Goal: Communication & Community: Answer question/provide support

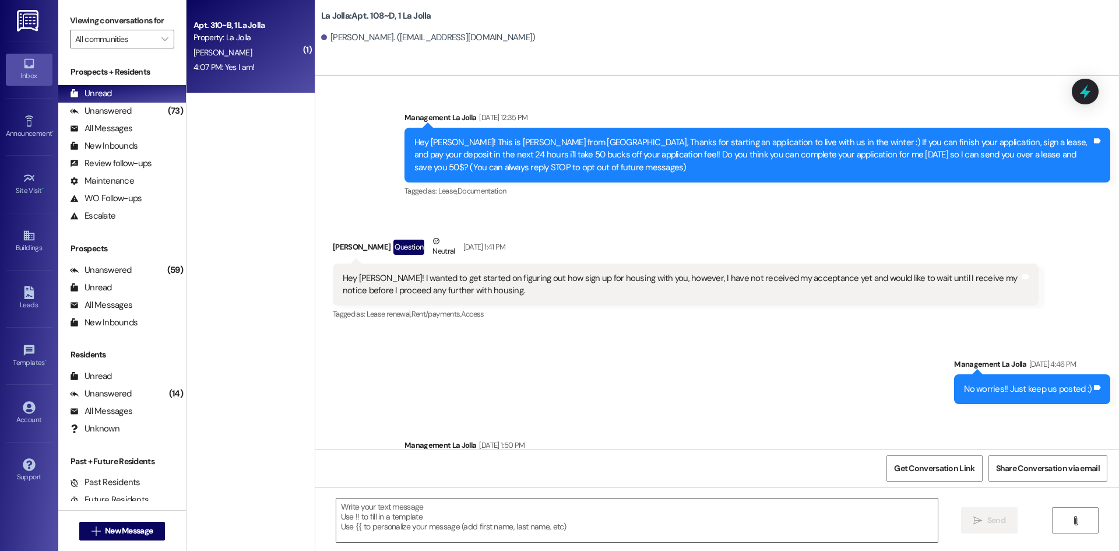
scroll to position [9723, 0]
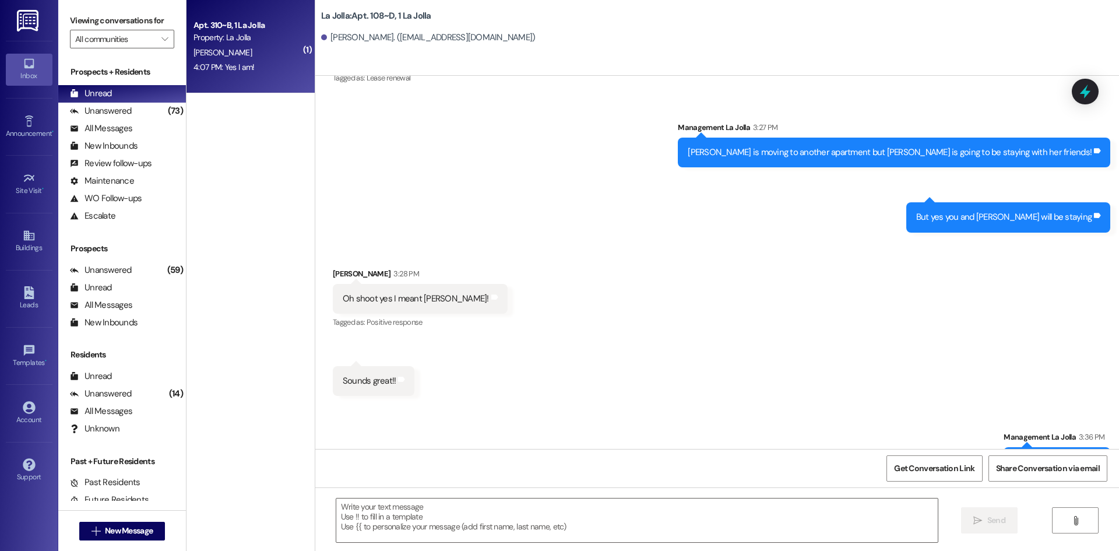
click at [243, 53] on div "[PERSON_NAME]" at bounding box center [247, 52] width 110 height 15
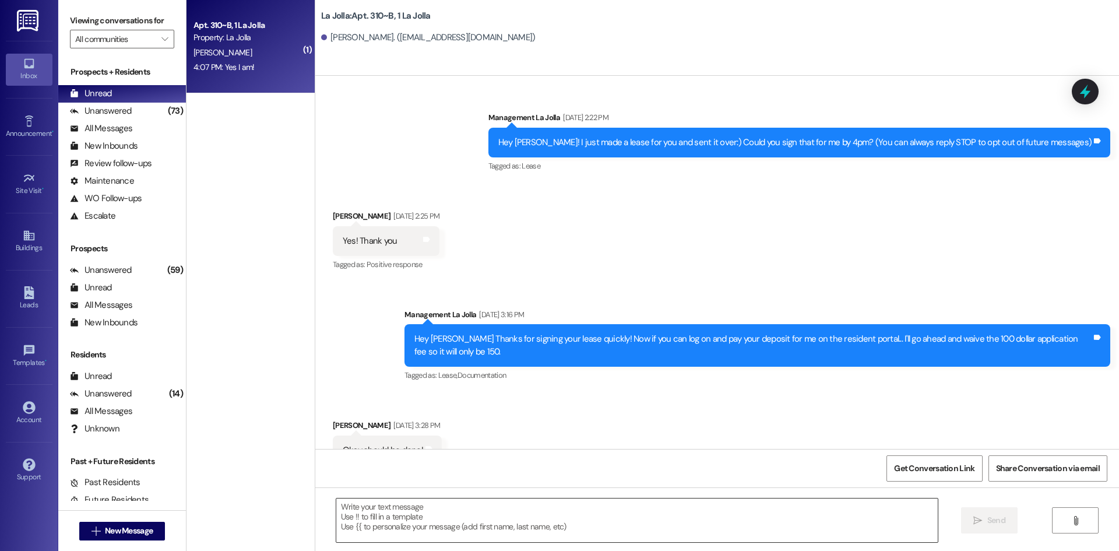
scroll to position [10867, 0]
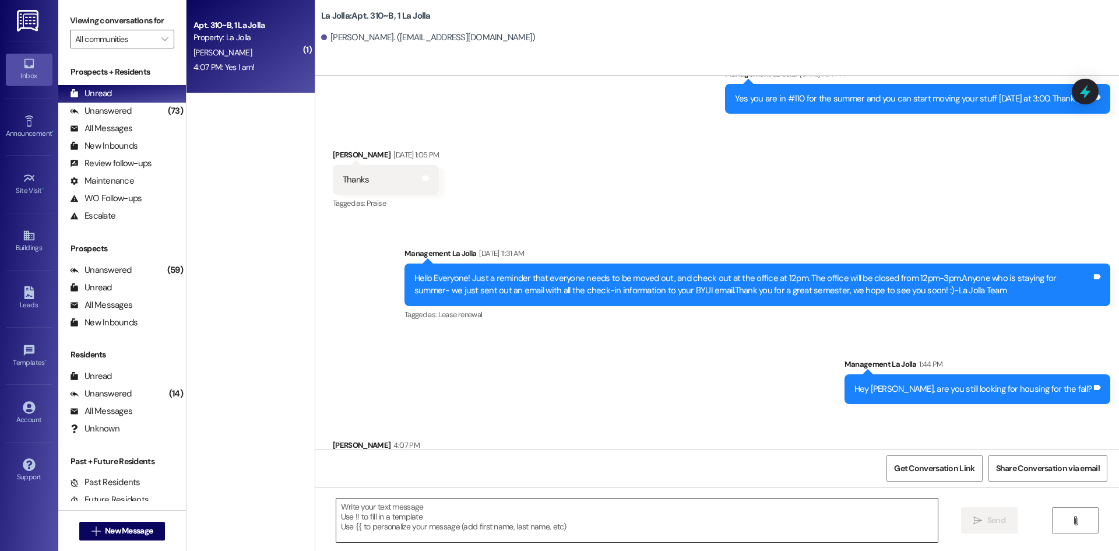
click at [440, 517] on textarea at bounding box center [636, 520] width 601 height 44
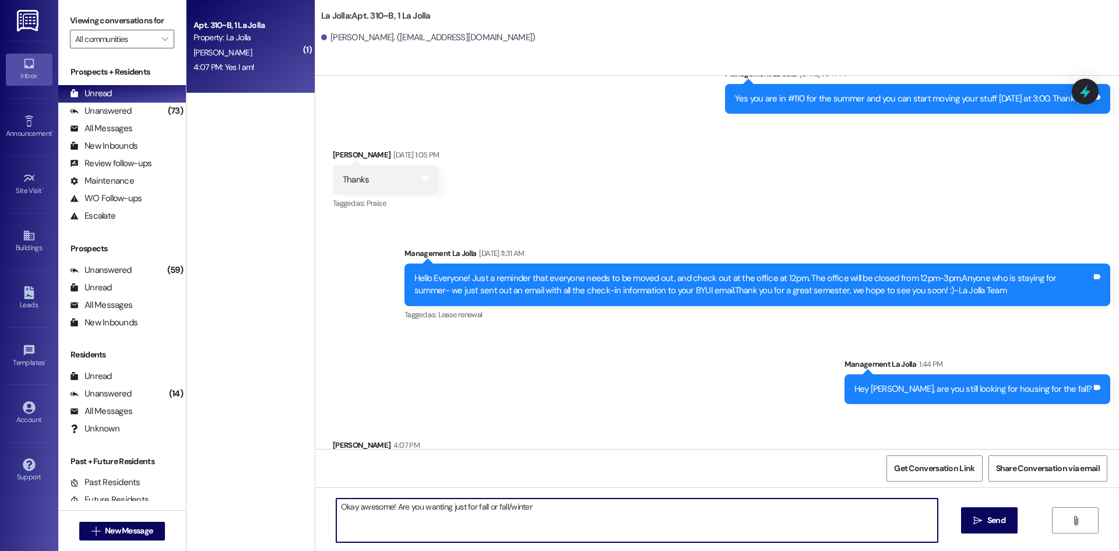
type textarea "Okay awesome! Are you wanting just for fall or fall/winter?"
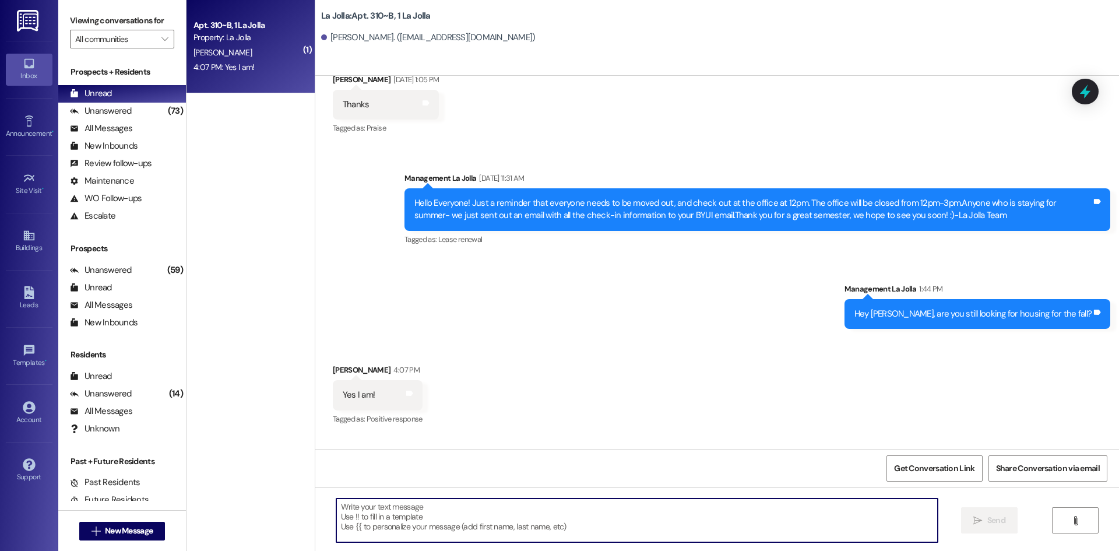
scroll to position [10949, 0]
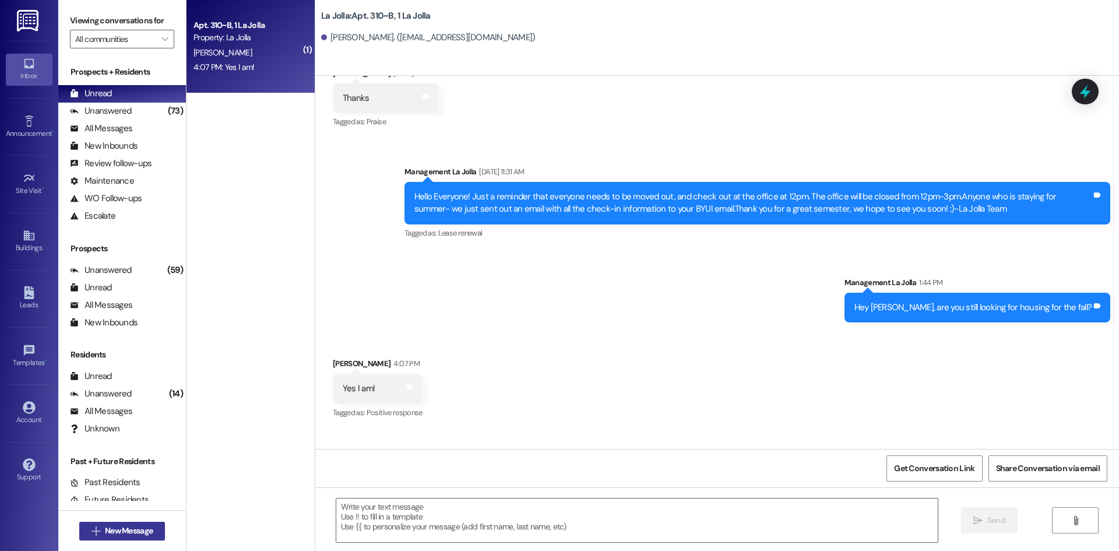
click at [148, 523] on button " New Message" at bounding box center [122, 530] width 86 height 19
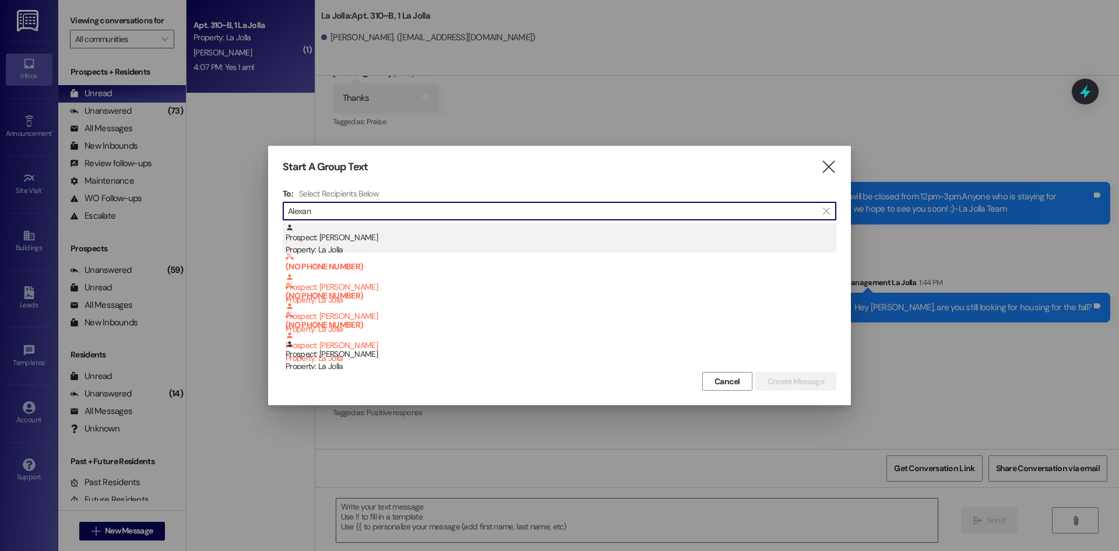
type input "Alexan"
click at [417, 234] on div "Prospect: Alexandra Ramos Property: La Jolla" at bounding box center [560, 239] width 551 height 33
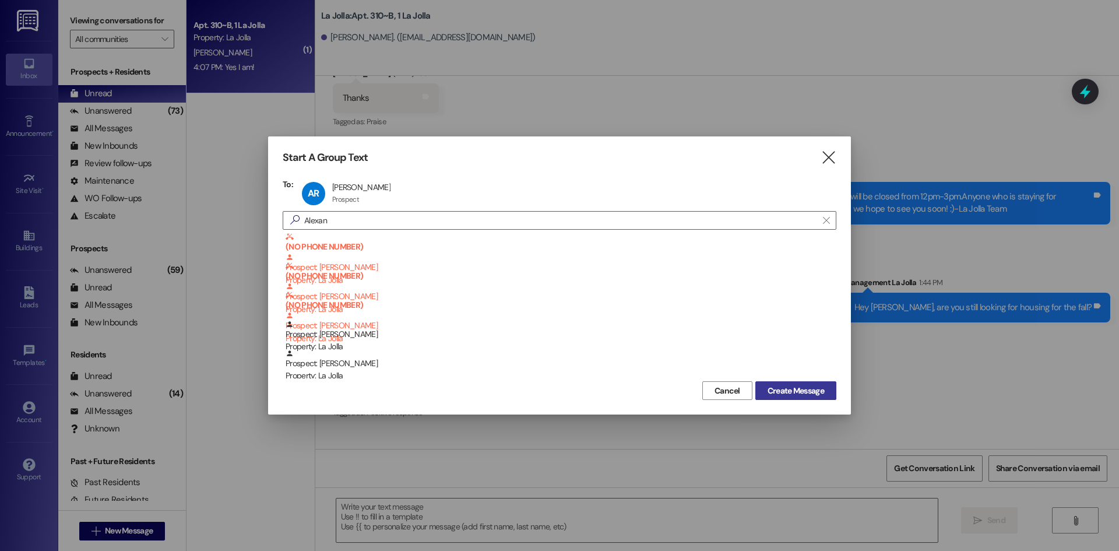
click at [779, 384] on span "Create Message" at bounding box center [795, 390] width 57 height 12
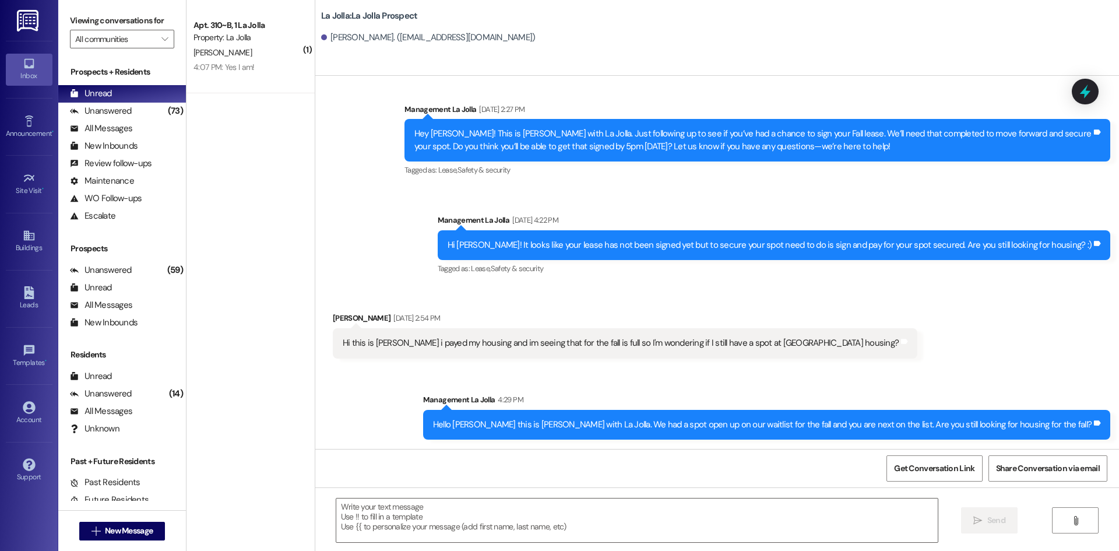
scroll to position [1823, 0]
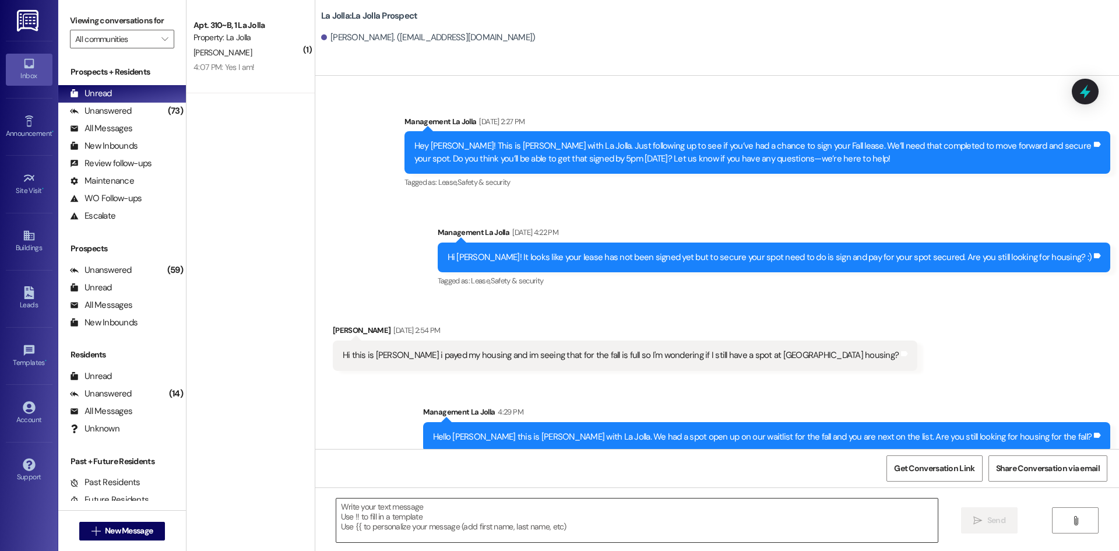
click at [411, 524] on textarea at bounding box center [636, 520] width 601 height 44
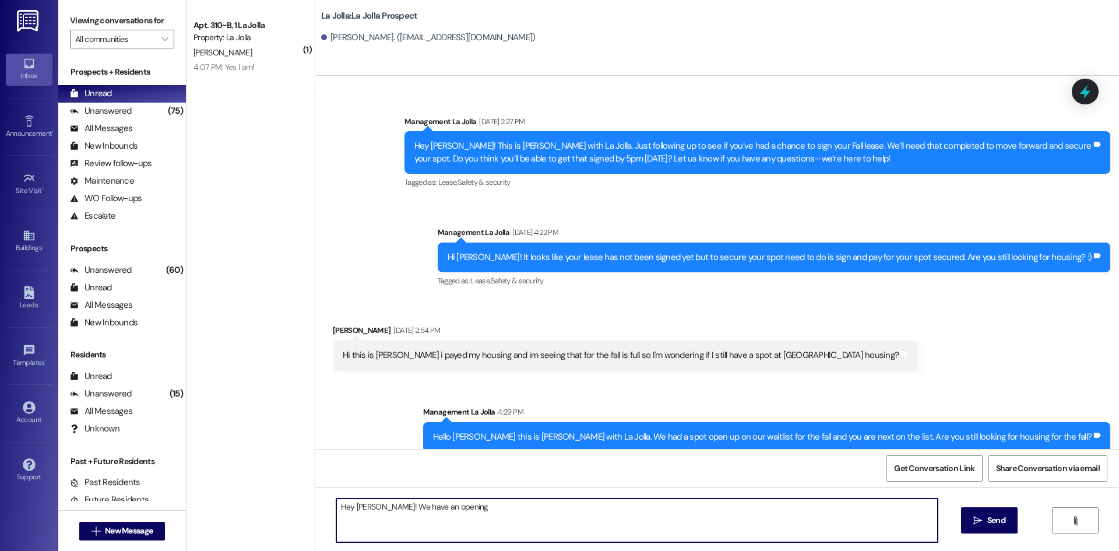
click at [470, 505] on textarea "Hey Alexandra! We have an opening" at bounding box center [636, 520] width 601 height 44
type textarea "Hey [PERSON_NAME]! We have an opening for the fall, are you still interested? I…"
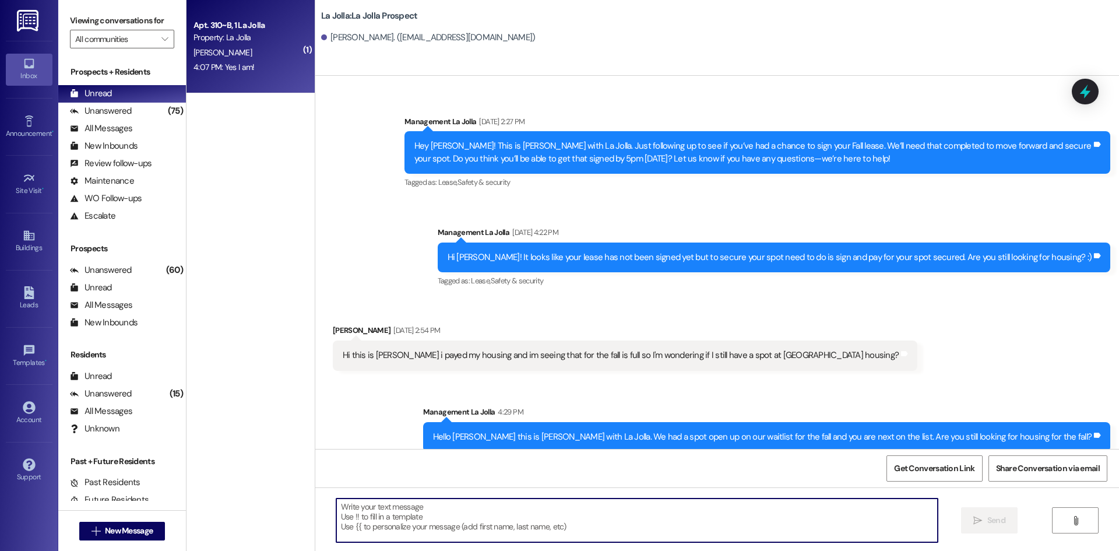
click at [221, 32] on div "Property: La Jolla" at bounding box center [247, 37] width 108 height 12
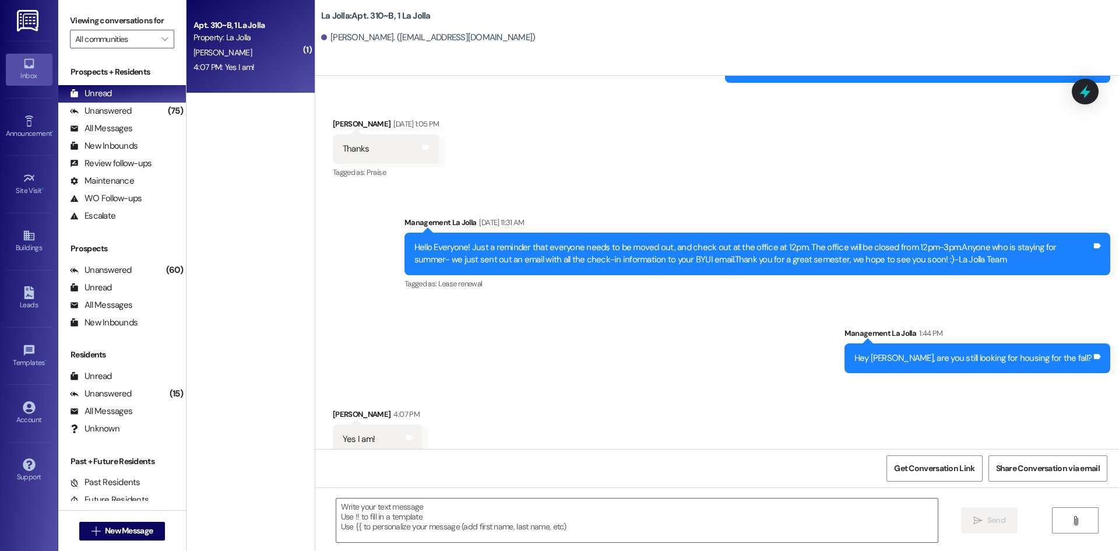
scroll to position [10949, 0]
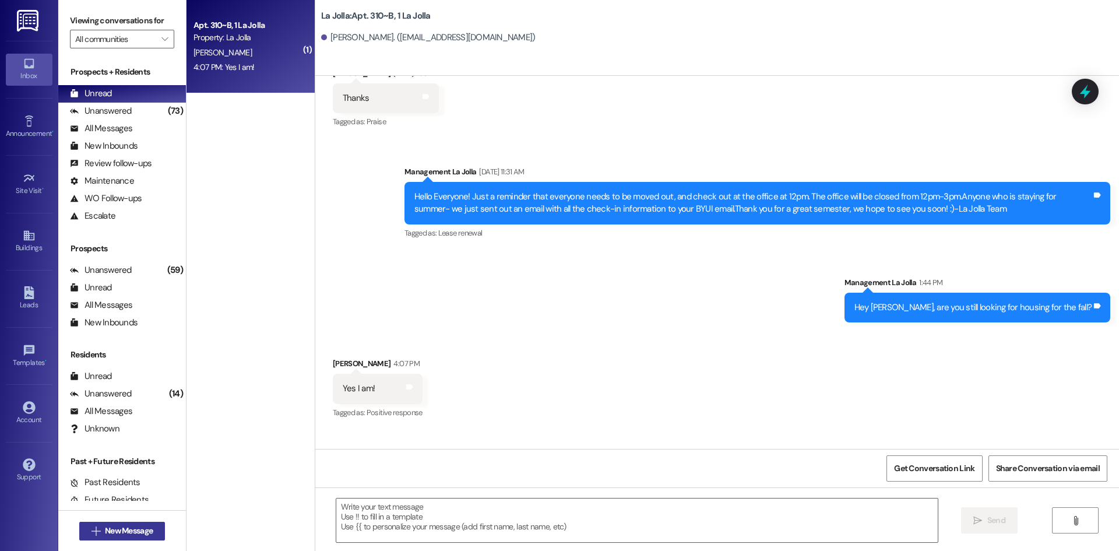
click at [129, 527] on span "New Message" at bounding box center [129, 530] width 48 height 12
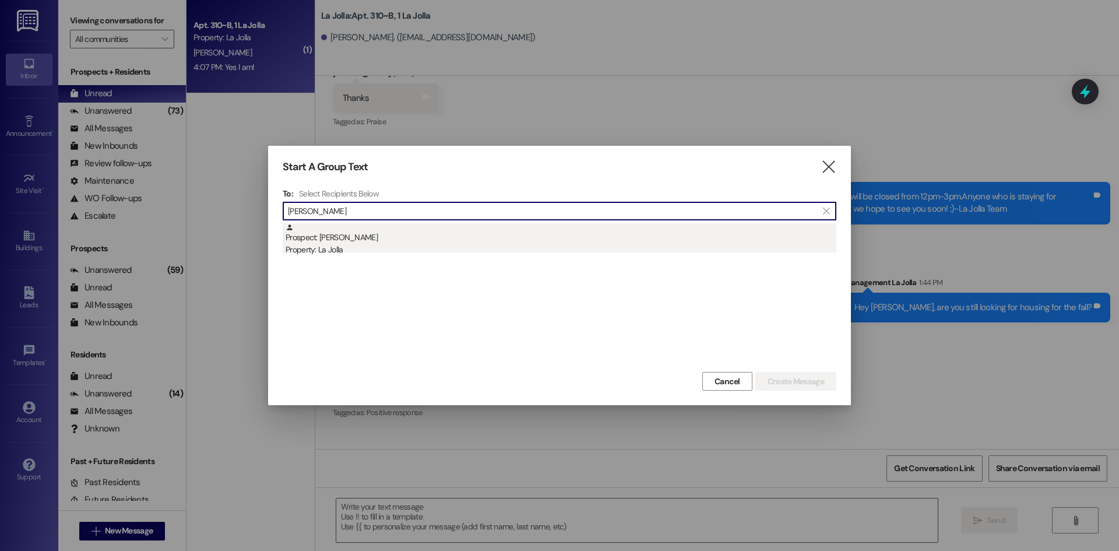
type input "Alexandrea"
click at [379, 227] on div "Prospect: Alexandrea Waggoner Property: La Jolla" at bounding box center [560, 239] width 551 height 33
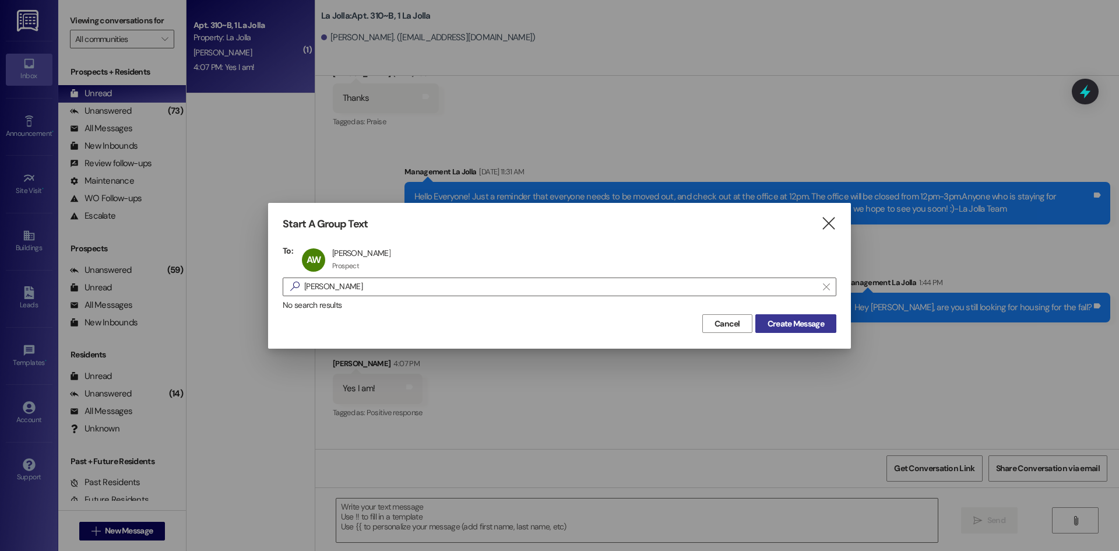
click at [831, 318] on button "Create Message" at bounding box center [795, 323] width 81 height 19
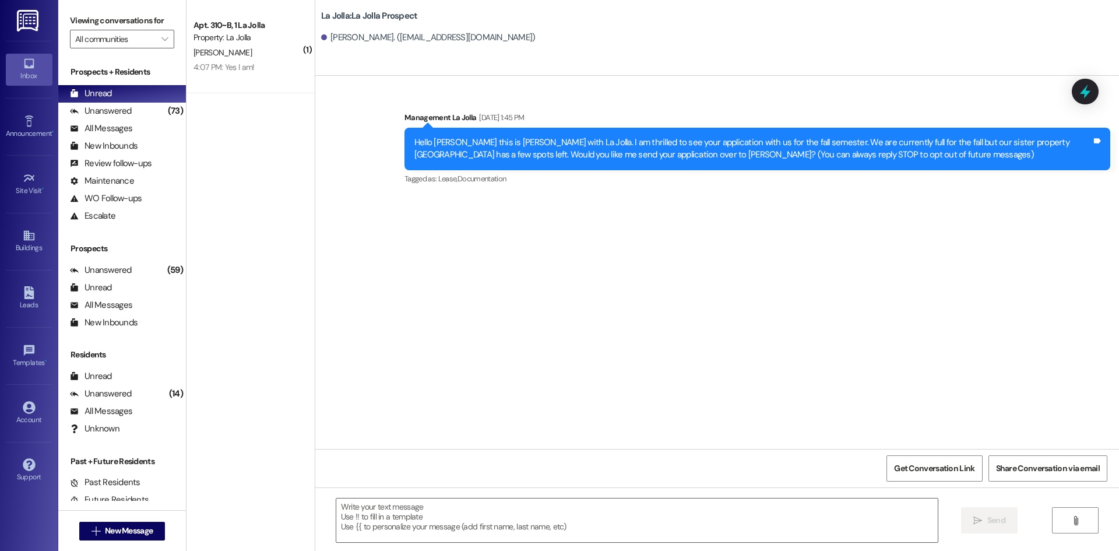
scroll to position [0, 0]
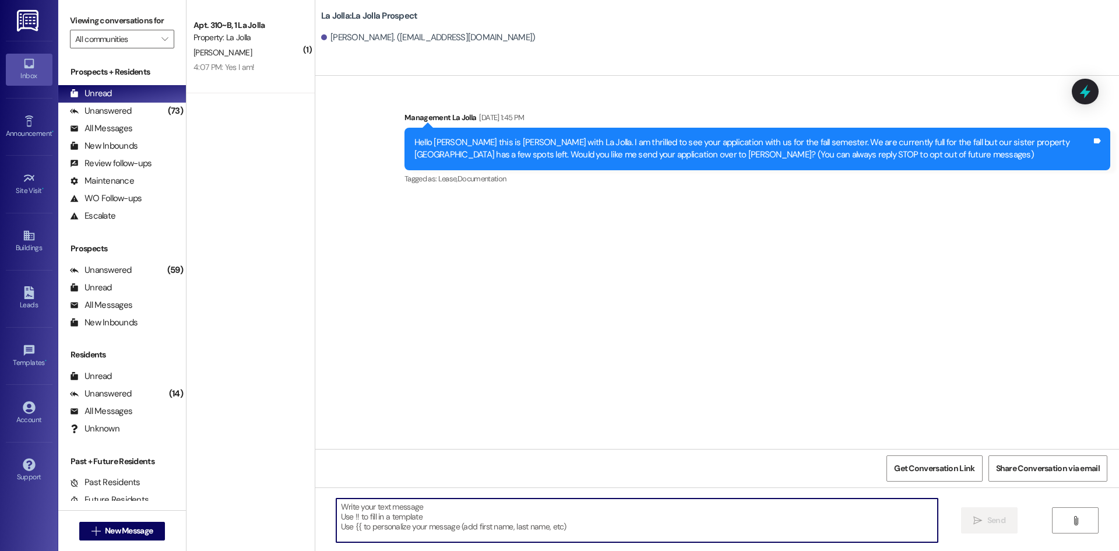
click at [411, 516] on textarea at bounding box center [636, 520] width 601 height 44
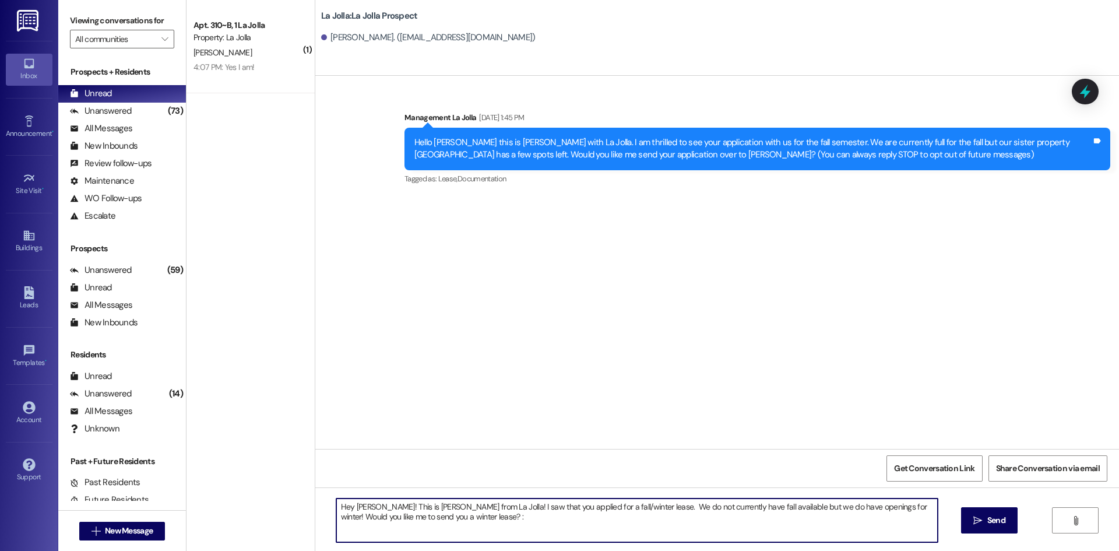
type textarea "Hey [PERSON_NAME]! This is [PERSON_NAME] from La Jolla! I saw that you applied …"
drag, startPoint x: 460, startPoint y: 517, endPoint x: 331, endPoint y: 482, distance: 133.4
click at [331, 482] on div "Sent via SMS Management La Jolla Aug 01, 2025 at 1:45 PM Hello Alexandrea this …" at bounding box center [716, 351] width 803 height 551
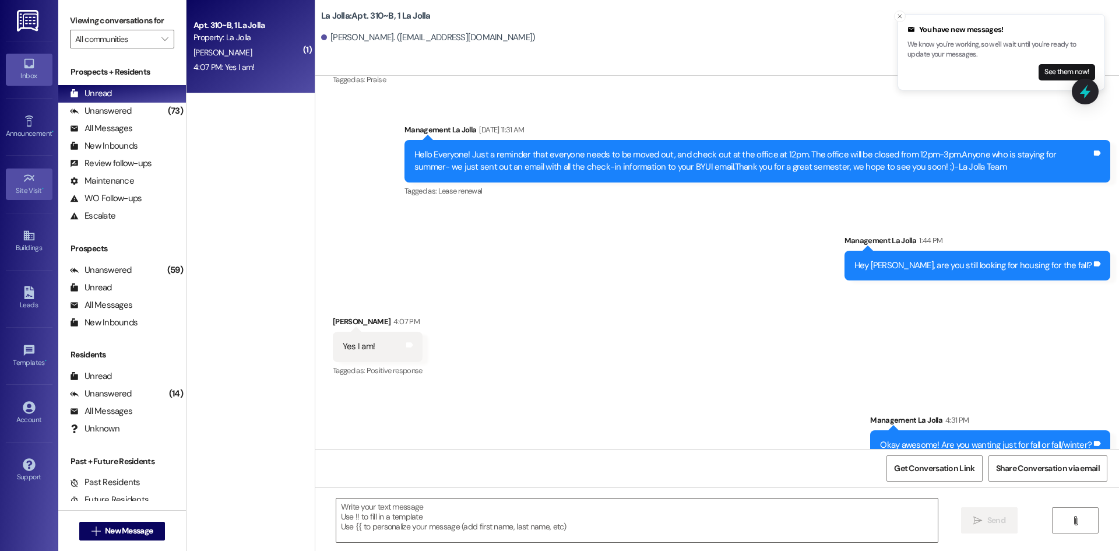
scroll to position [11030, 0]
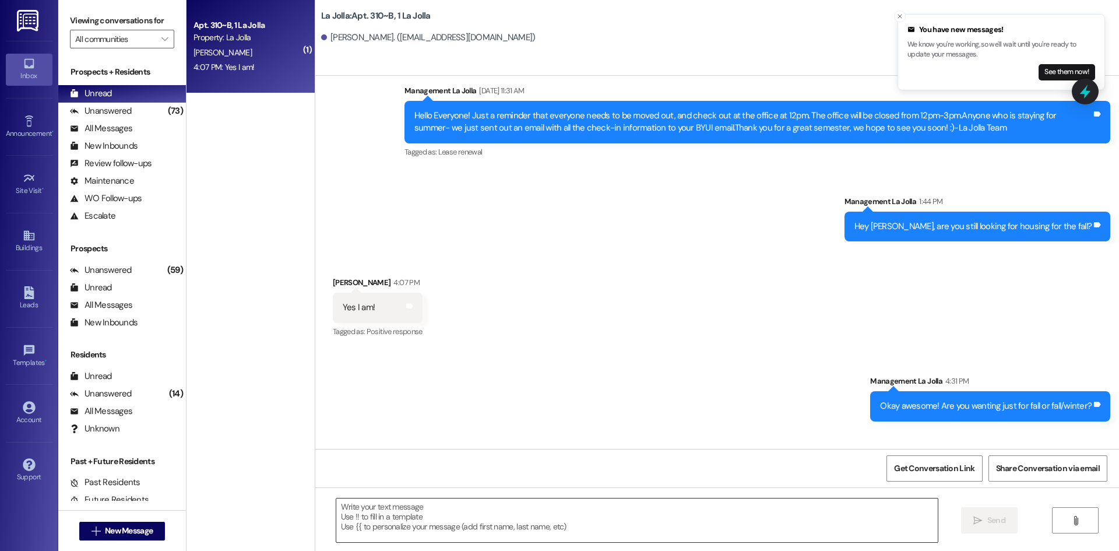
click at [366, 506] on textarea at bounding box center [636, 520] width 601 height 44
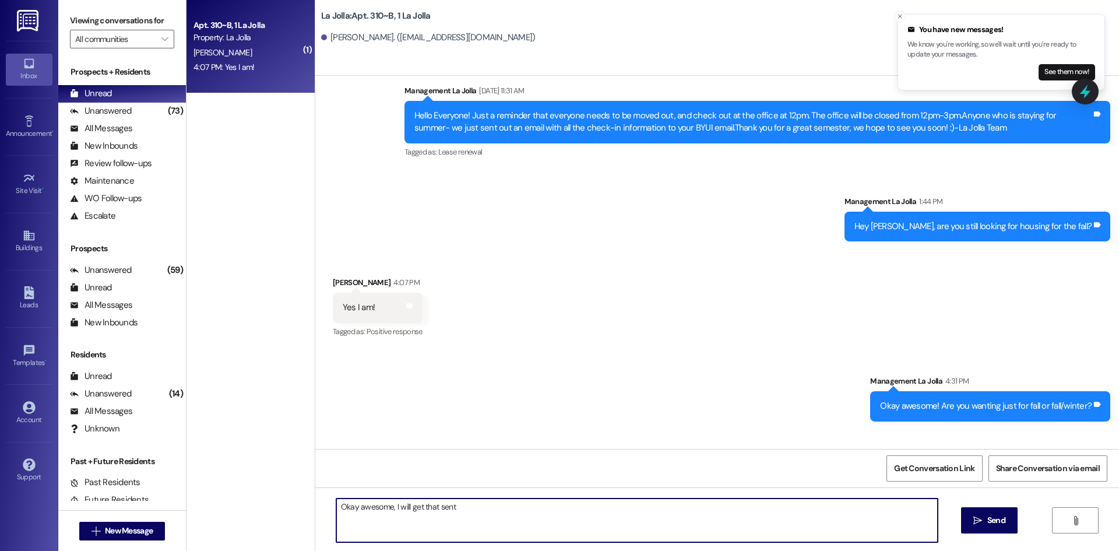
scroll to position [11030, 0]
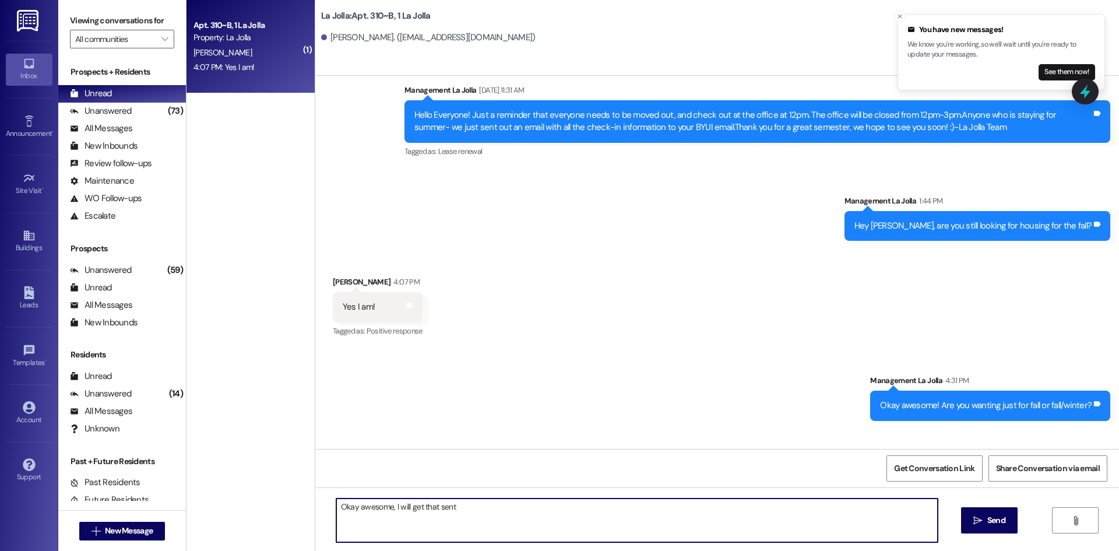
click at [457, 504] on textarea "Okay awesome, I will get that sent" at bounding box center [636, 520] width 601 height 44
type textarea "Okay awesome, I just sent that over! Please sign it as soon as you can! :)"
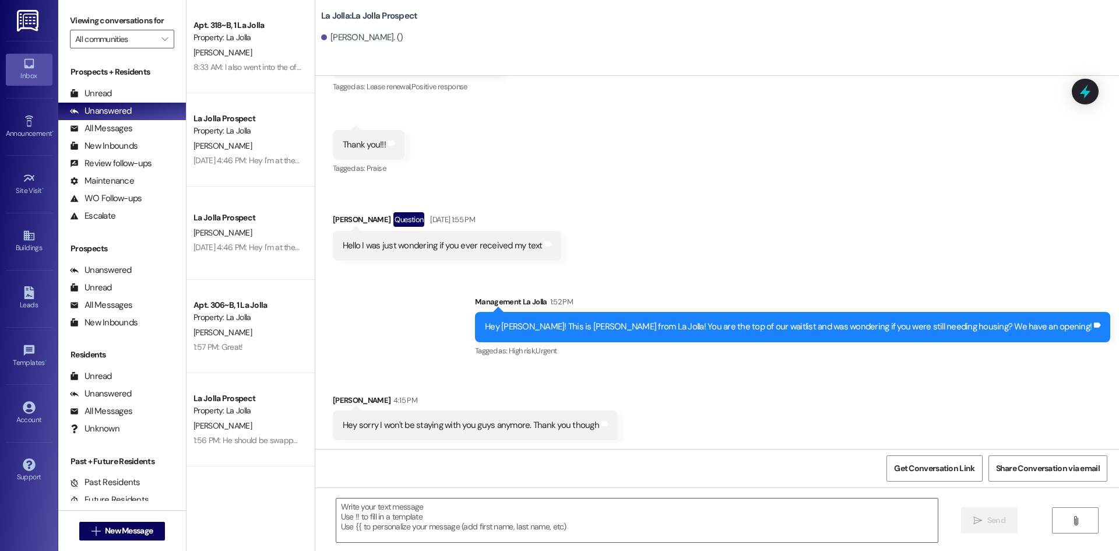
scroll to position [327, 0]
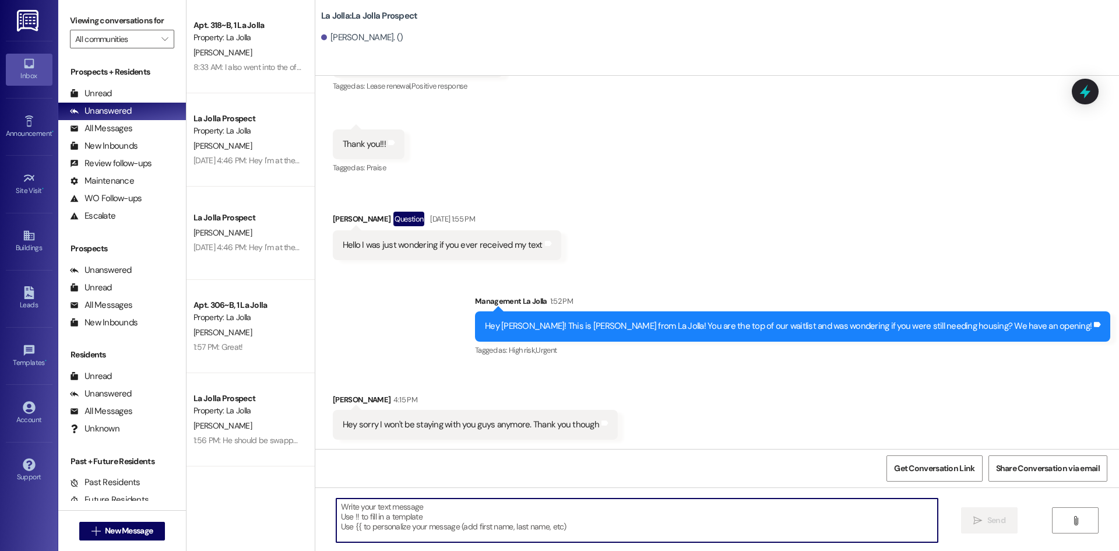
click at [376, 503] on textarea at bounding box center [636, 520] width 601 height 44
type textarea "Okay, thank you for letting me know!"
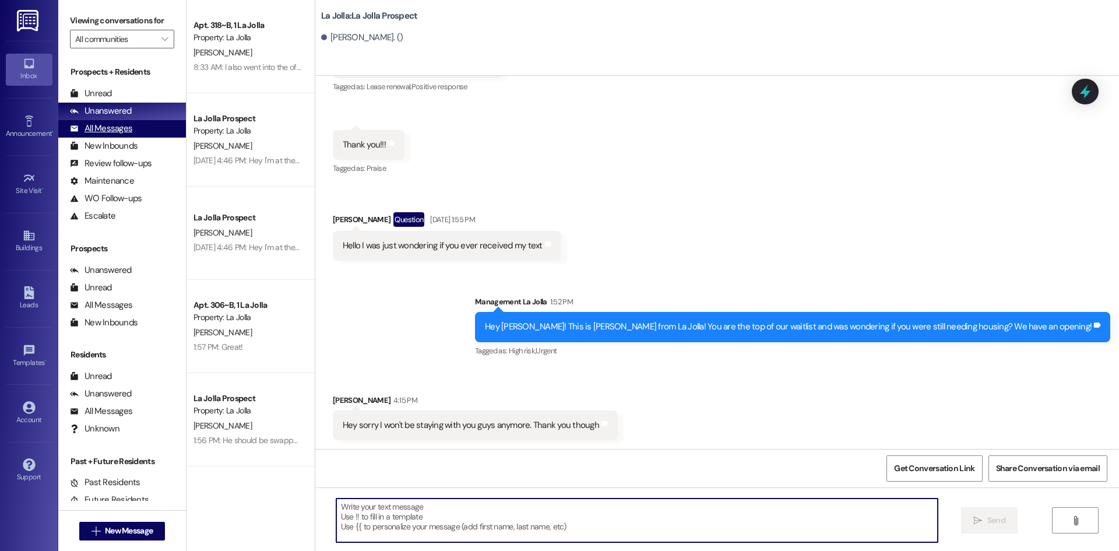
click at [151, 135] on div "All Messages (undefined)" at bounding box center [122, 128] width 128 height 17
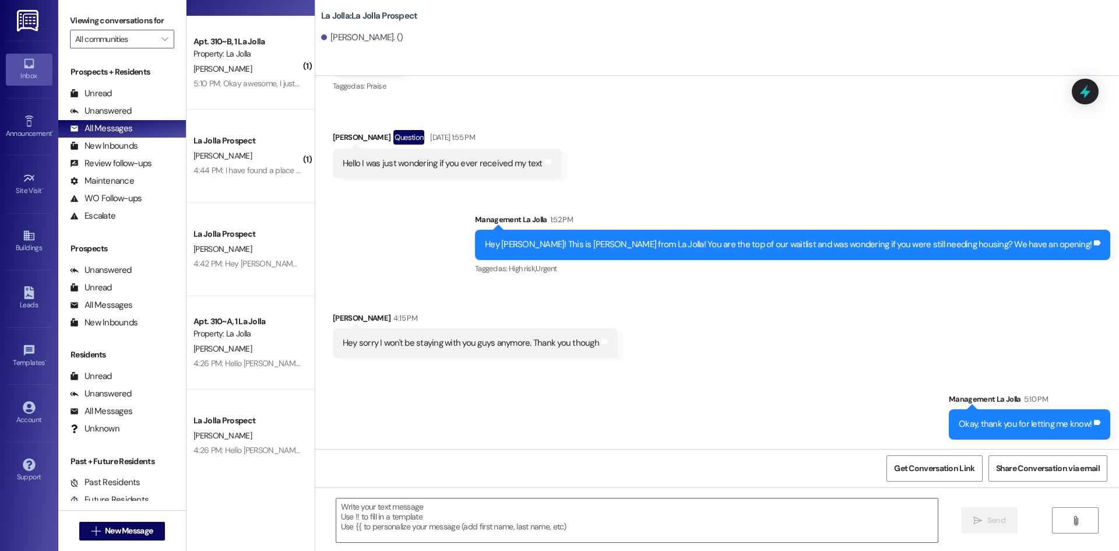
scroll to position [0, 0]
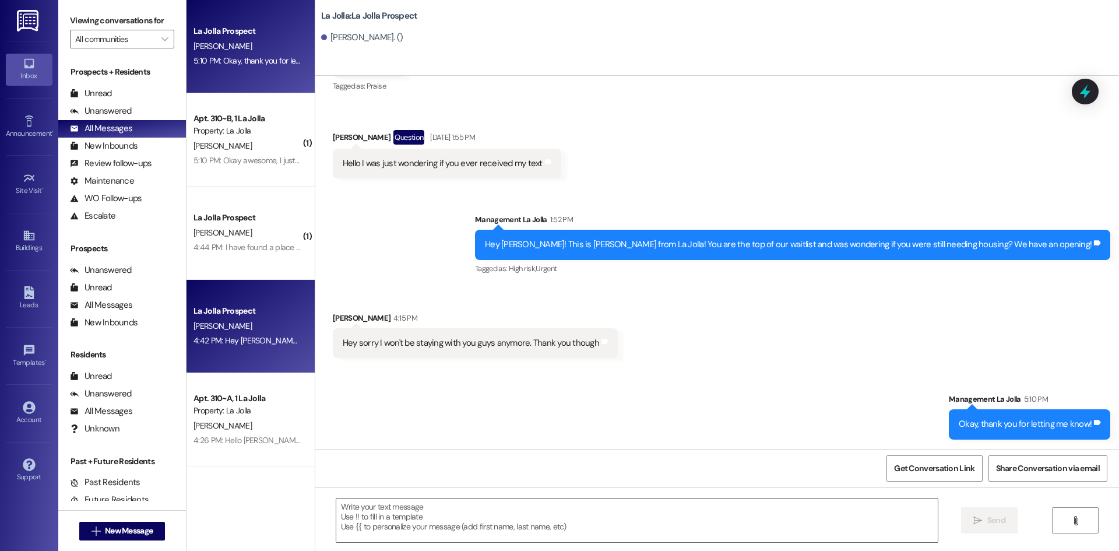
click at [246, 301] on div "La Jolla Prospect [PERSON_NAME] 4:42 PM: Hey [PERSON_NAME]! This is [PERSON_NAM…" at bounding box center [250, 326] width 128 height 93
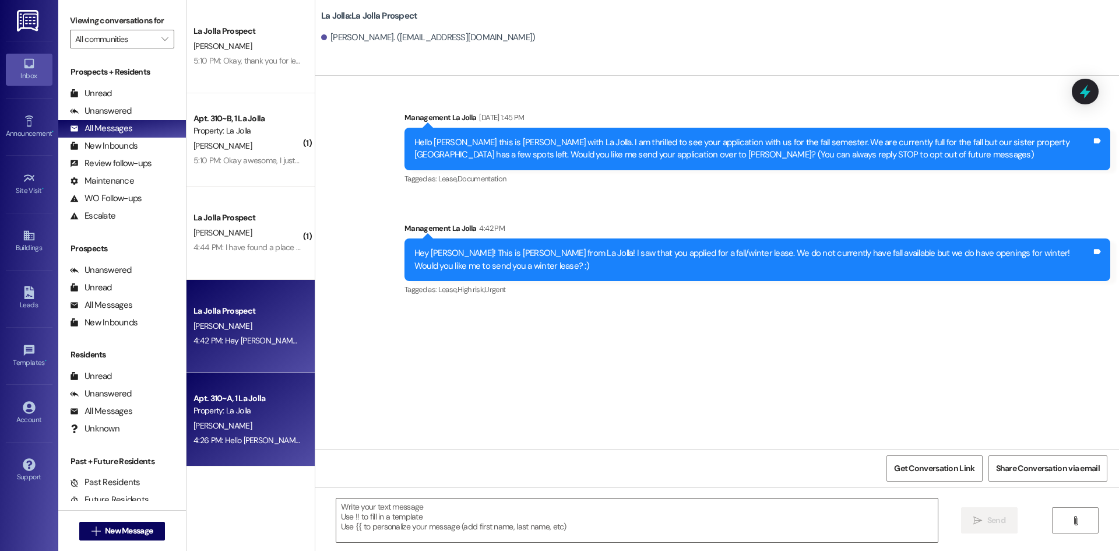
click at [259, 403] on div "Apt. 310~A, 1 La Jolla" at bounding box center [247, 398] width 108 height 12
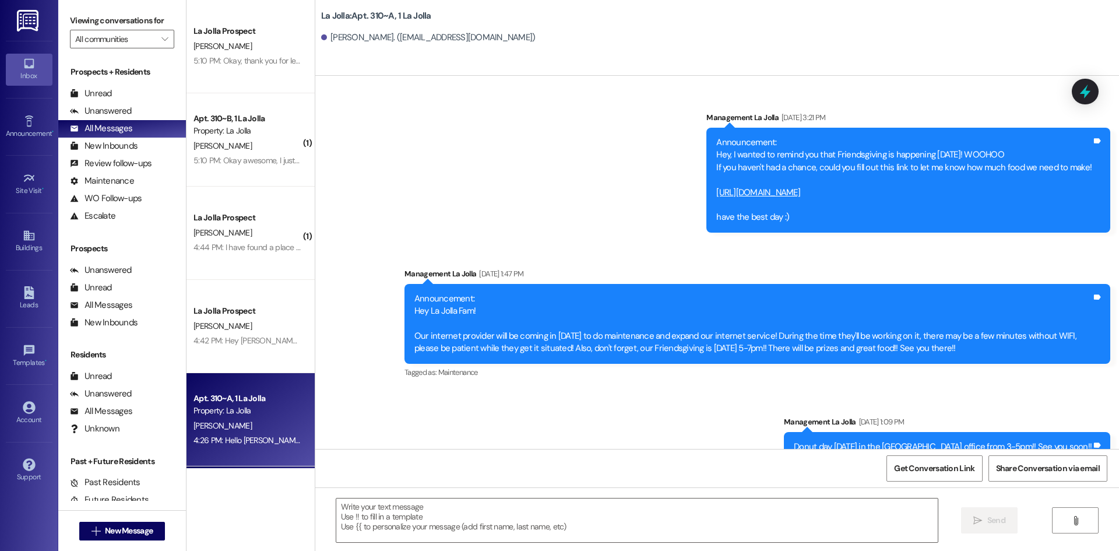
scroll to position [17774, 0]
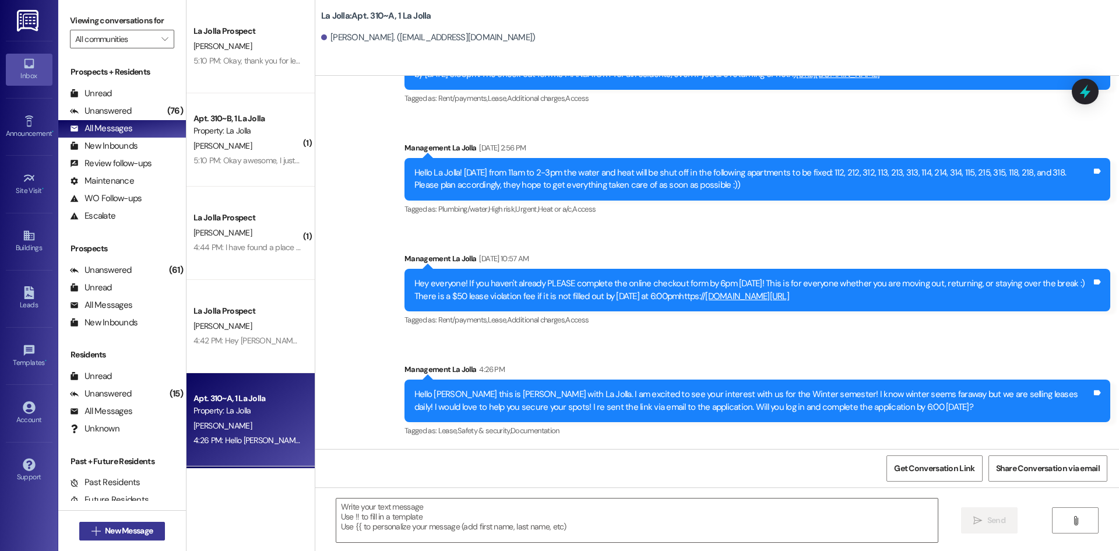
click at [113, 527] on span "New Message" at bounding box center [129, 530] width 48 height 12
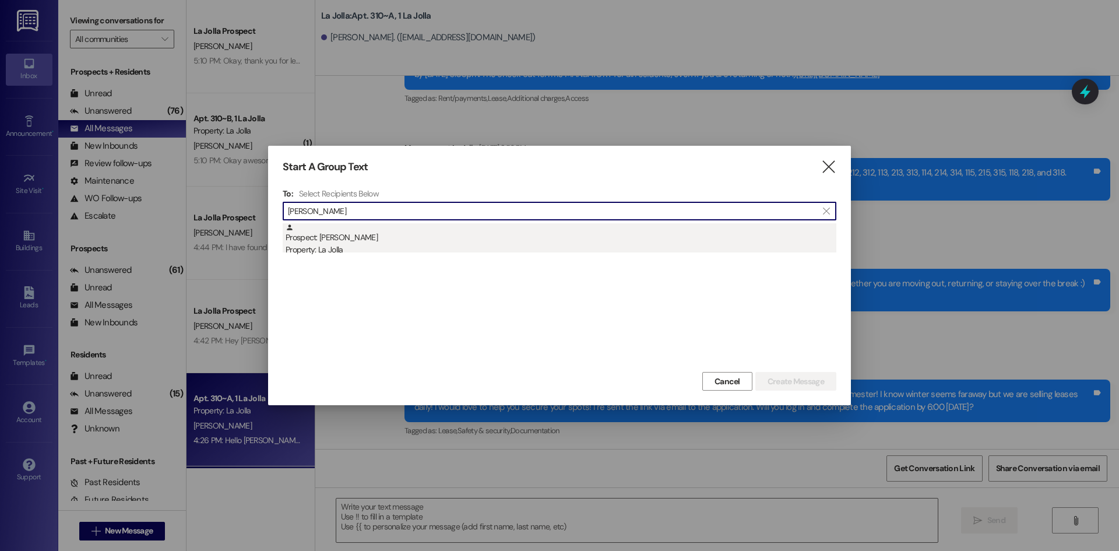
type input "[PERSON_NAME]"
click at [387, 235] on div "Prospect: [PERSON_NAME] Property: [GEOGRAPHIC_DATA]" at bounding box center [560, 239] width 551 height 33
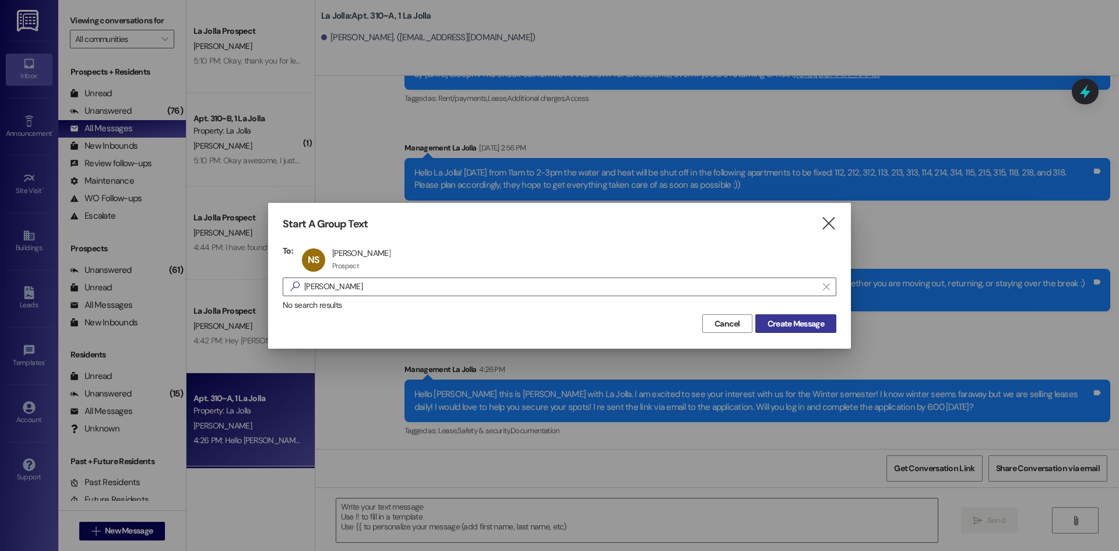
click at [797, 319] on span "Create Message" at bounding box center [795, 324] width 57 height 12
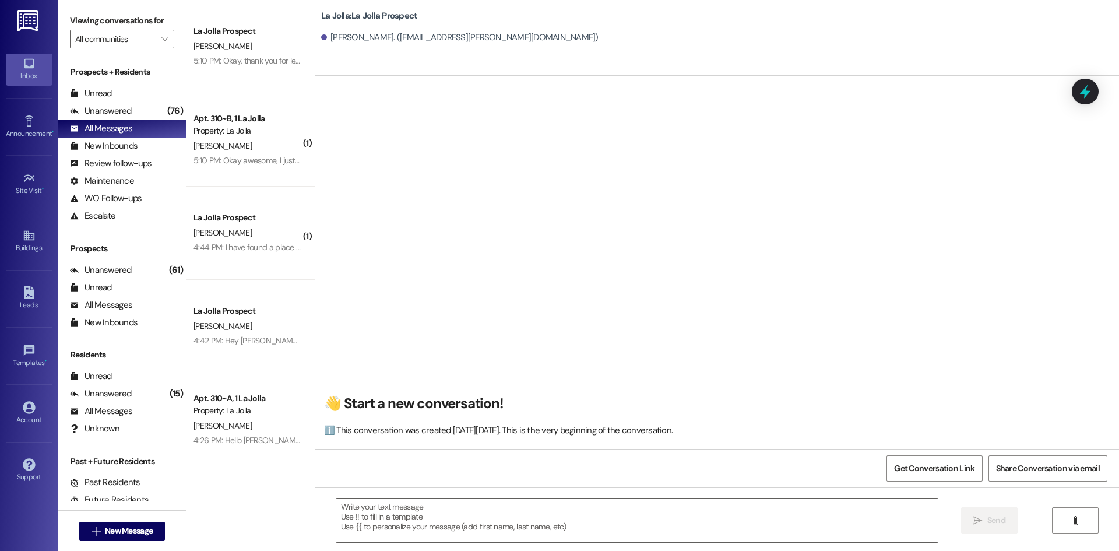
scroll to position [1, 0]
click at [558, 530] on textarea at bounding box center [636, 520] width 601 height 44
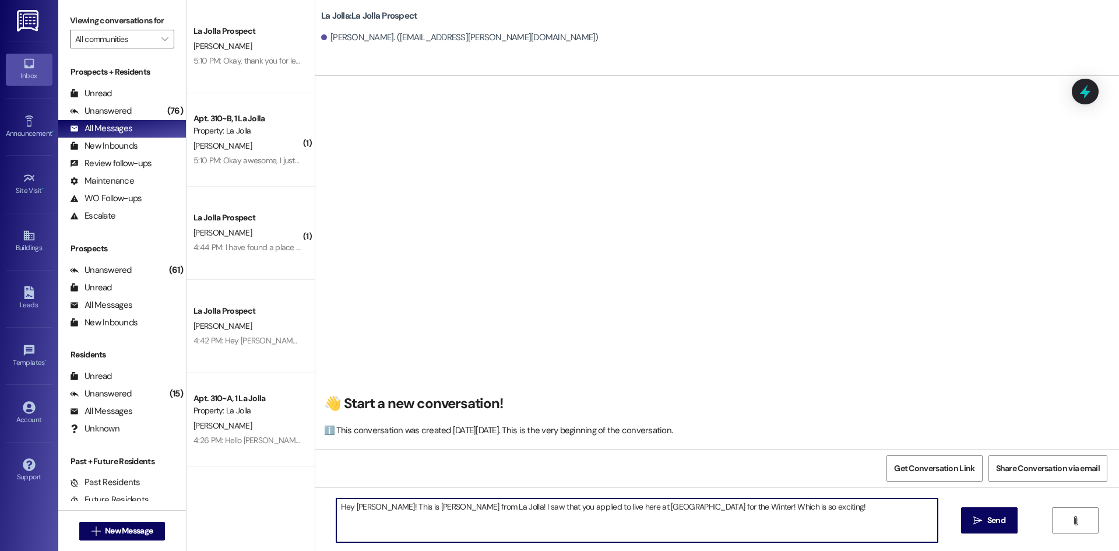
click at [668, 506] on textarea "Hey [PERSON_NAME]! This is [PERSON_NAME] from La Jolla! I saw that you applied …" at bounding box center [636, 520] width 601 height 44
click at [785, 509] on textarea "Hey [PERSON_NAME]! This is [PERSON_NAME] from La Jolla! I saw that you applied …" at bounding box center [636, 520] width 601 height 44
click at [377, 506] on textarea "Hey [PERSON_NAME]! This is [PERSON_NAME] from La Jolla! I saw that you applied …" at bounding box center [636, 520] width 601 height 44
click at [757, 510] on textarea "Hey [PERSON_NAME], this is [PERSON_NAME] from La Jolla! I saw that you applied …" at bounding box center [636, 520] width 601 height 44
drag, startPoint x: 457, startPoint y: 517, endPoint x: 442, endPoint y: 517, distance: 14.6
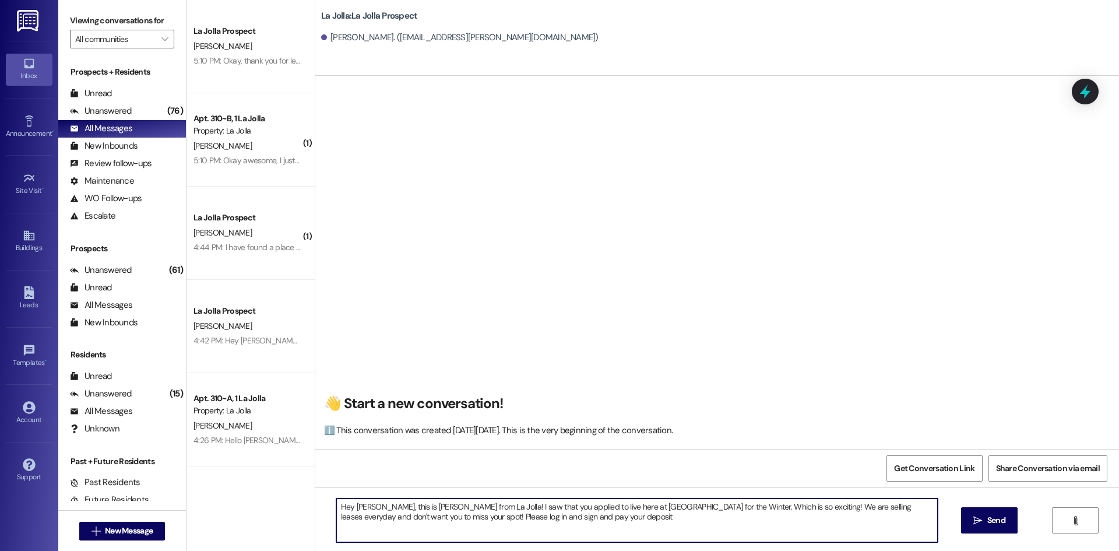
click at [442, 517] on textarea "Hey [PERSON_NAME], this is [PERSON_NAME] from La Jolla! I saw that you applied …" at bounding box center [636, 520] width 601 height 44
click at [589, 520] on textarea "Hey [PERSON_NAME], this is [PERSON_NAME] from La Jolla! I saw that you applied …" at bounding box center [636, 520] width 601 height 44
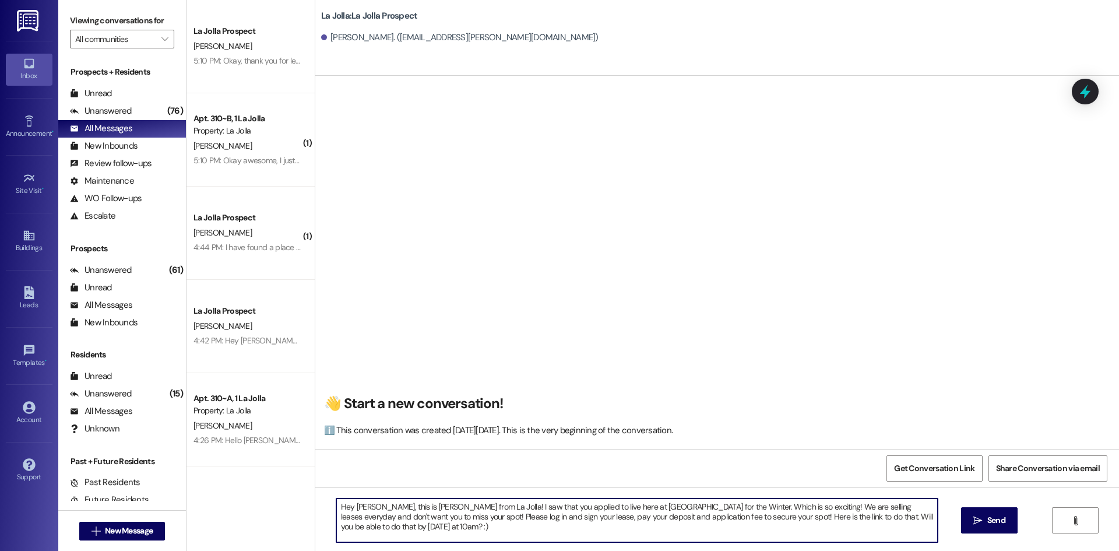
click at [354, 527] on textarea "Hey [PERSON_NAME], this is [PERSON_NAME] from La Jolla! I saw that you applied …" at bounding box center [636, 520] width 601 height 44
paste textarea "[URL][DOMAIN_NAME]"
drag, startPoint x: 485, startPoint y: 528, endPoint x: 331, endPoint y: 500, distance: 156.4
click at [336, 500] on textarea "Hey [PERSON_NAME], this is [PERSON_NAME] from La Jolla! I saw that you applied …" at bounding box center [636, 520] width 601 height 44
type textarea "Hey [PERSON_NAME], this is [PERSON_NAME] from La Jolla! I saw that you applied …"
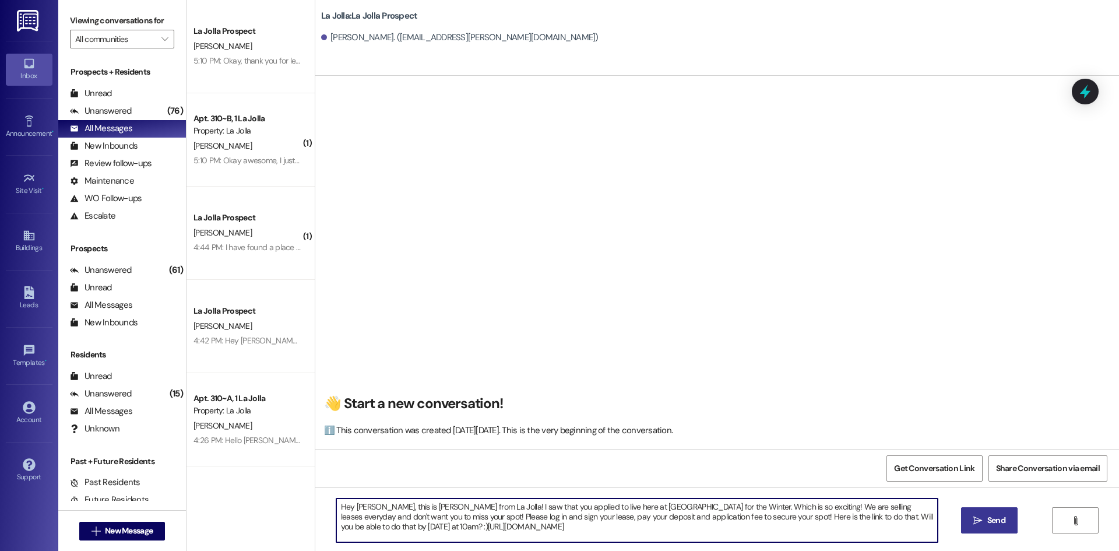
click at [989, 519] on span "Send" at bounding box center [996, 520] width 18 height 12
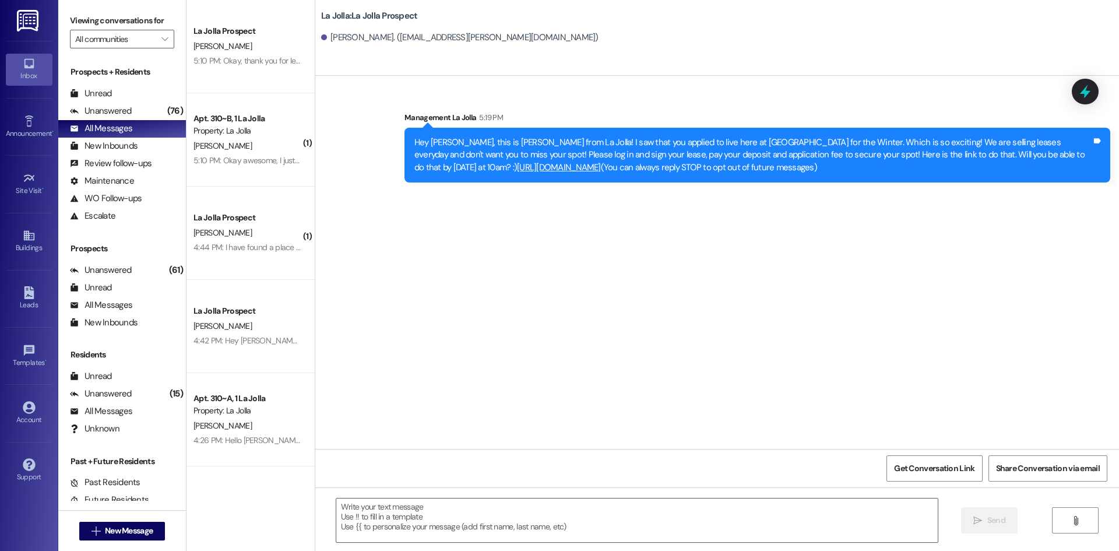
scroll to position [0, 0]
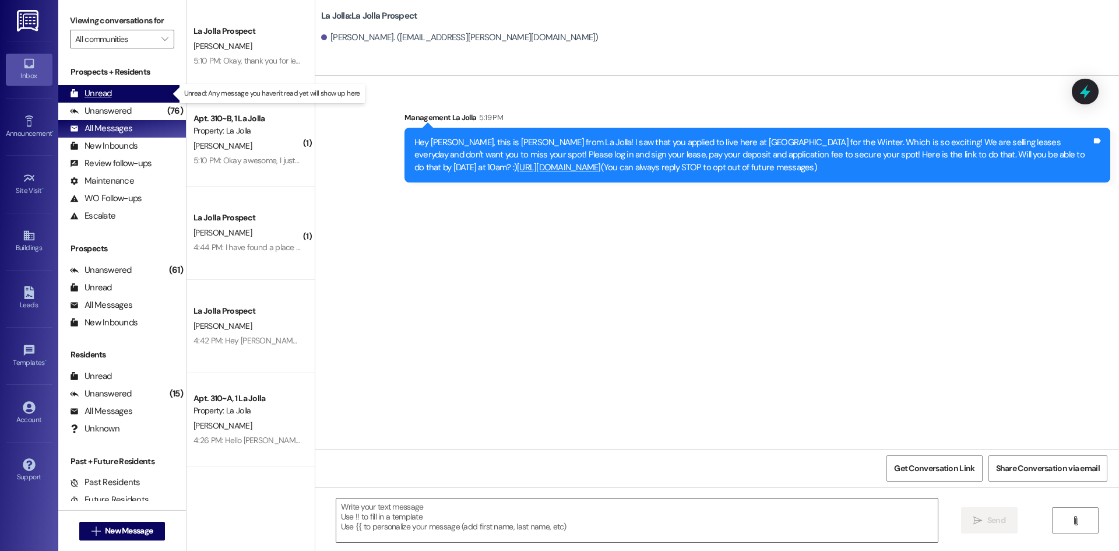
click at [143, 91] on div "Unread (0)" at bounding box center [122, 93] width 128 height 17
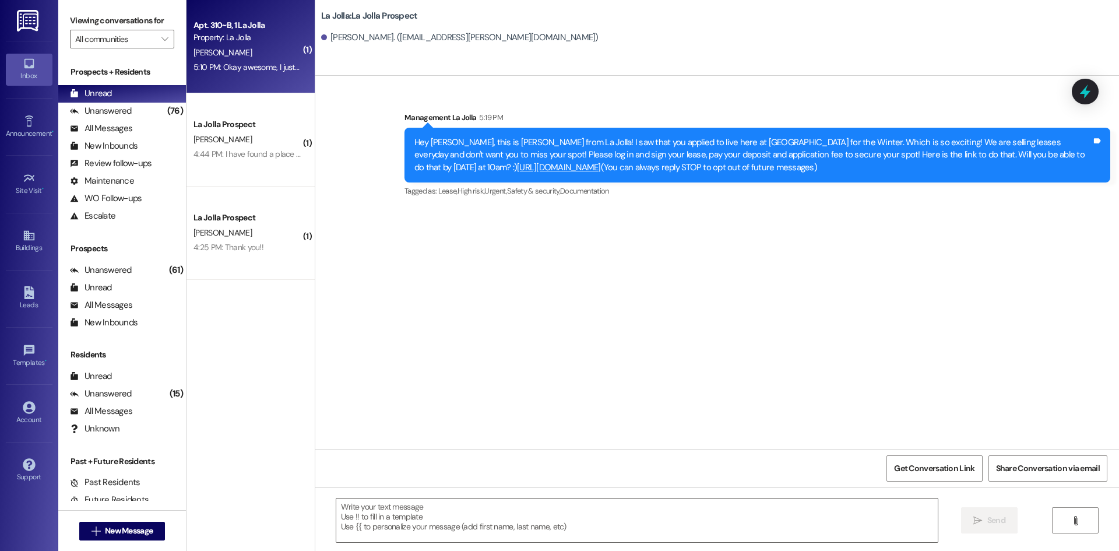
click at [239, 70] on div "5:10 PM: Okay awesome, I just sent that over! Please sign it as soon as you can…" at bounding box center [328, 67] width 271 height 10
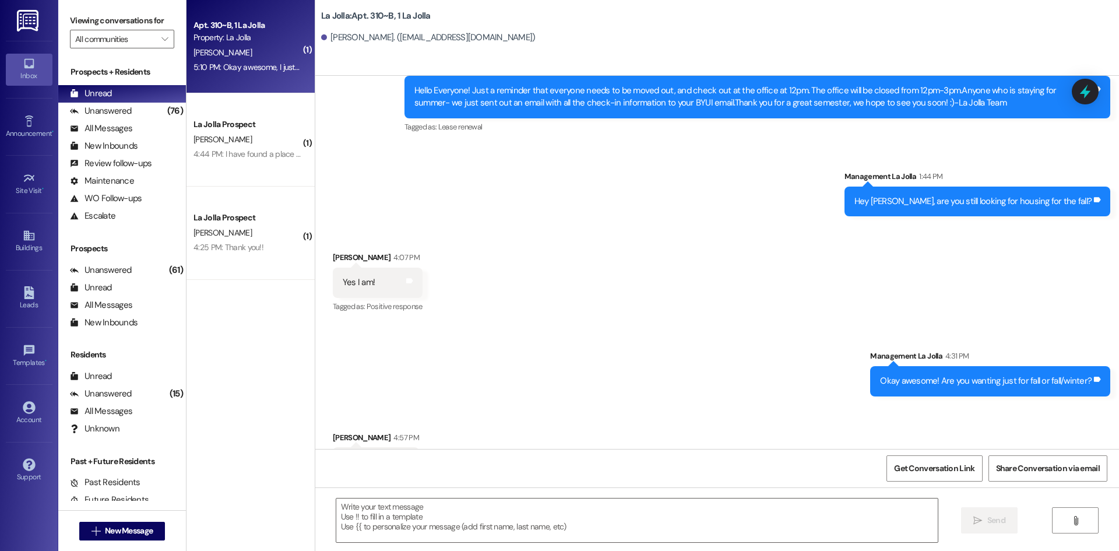
scroll to position [11111, 0]
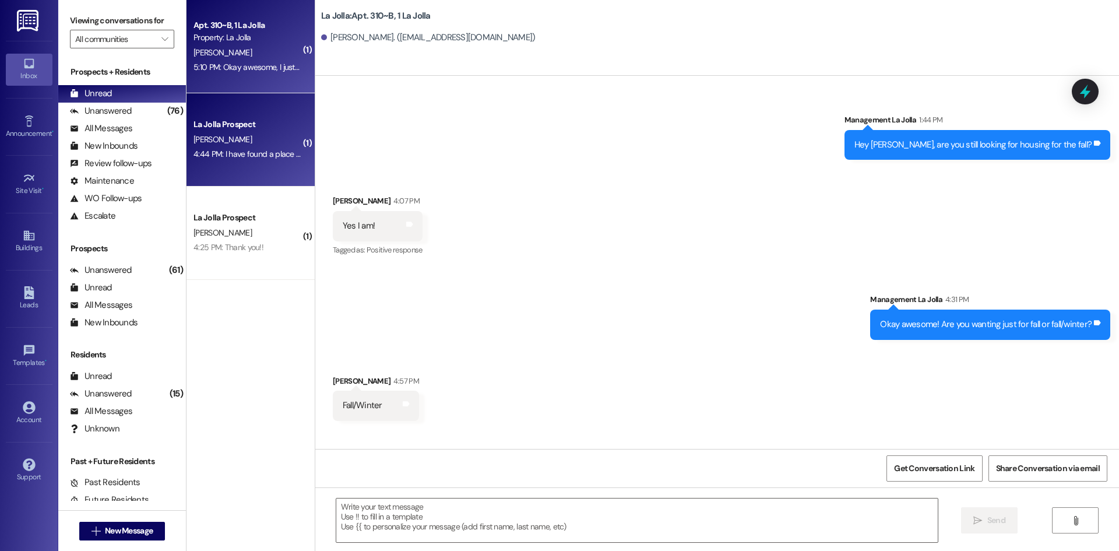
click at [232, 153] on div "4:44 PM: I have found a place so it can go to the next on the waitlist thank yo…" at bounding box center [326, 154] width 267 height 10
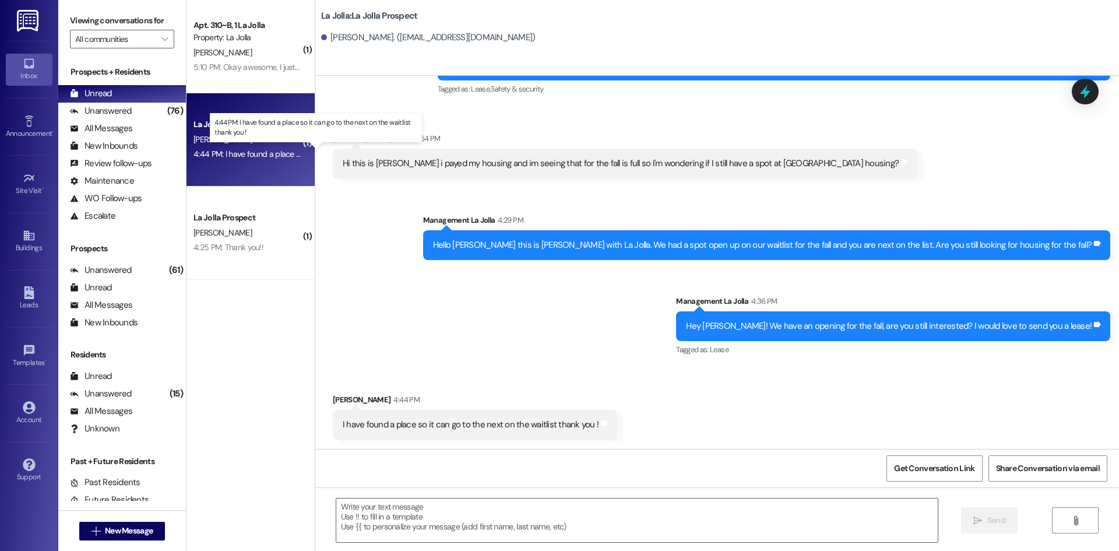
scroll to position [2002, 0]
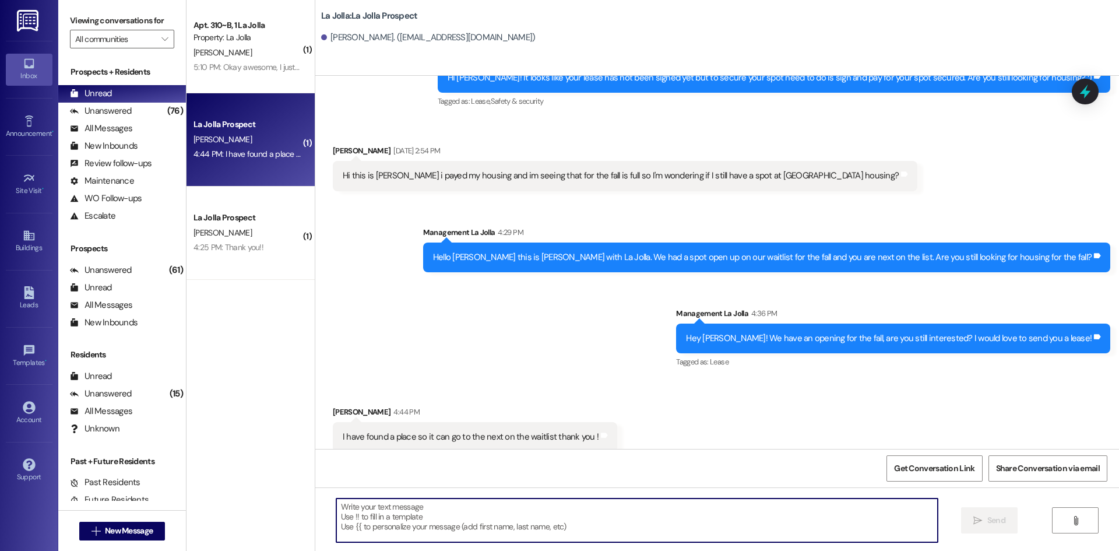
click at [538, 517] on textarea at bounding box center [636, 520] width 601 height 44
type textarea "Okay awesome, thank you for letting us know!"
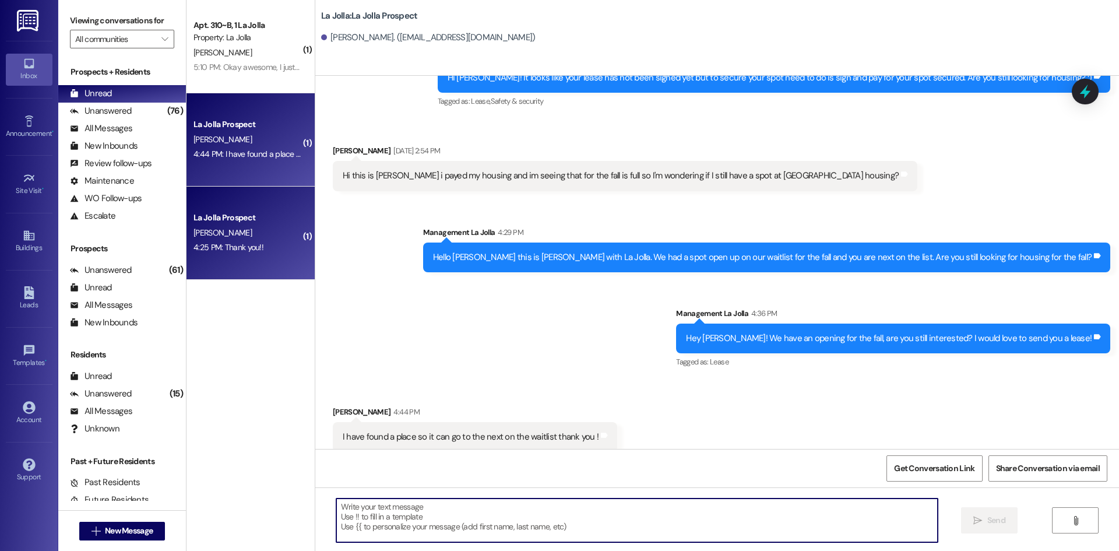
click at [239, 257] on div "La Jolla Prospect [PERSON_NAME] 4:25 PM: Thank you!! 4:25 PM: Thank you!!" at bounding box center [250, 232] width 128 height 93
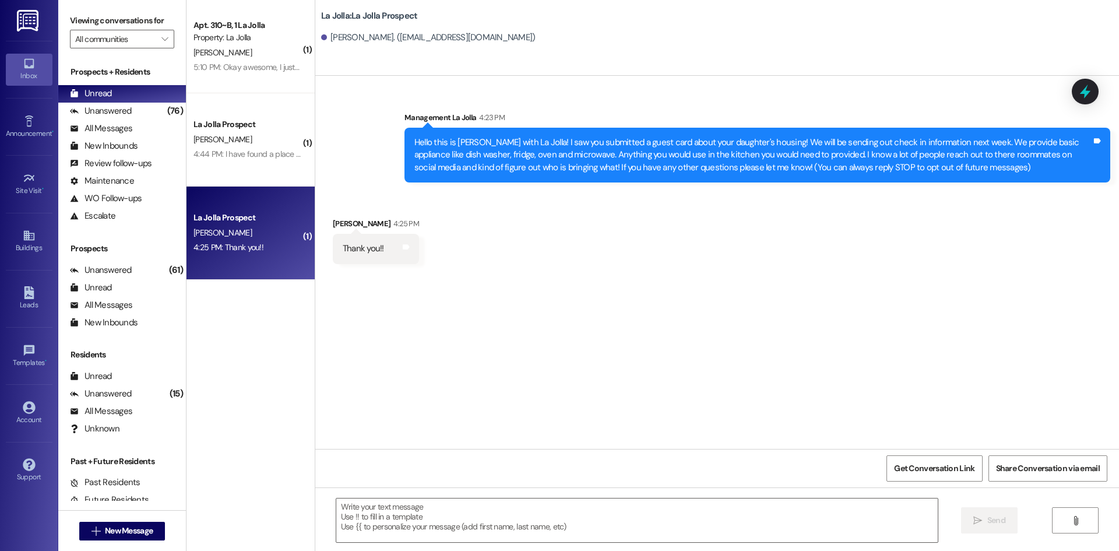
scroll to position [0, 0]
click at [143, 528] on span "New Message" at bounding box center [129, 530] width 48 height 12
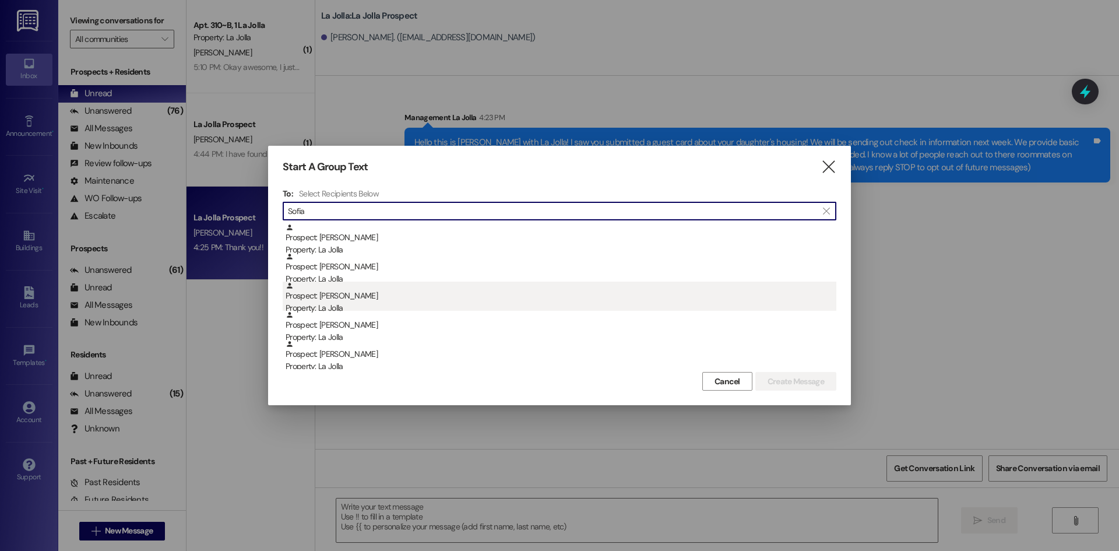
type input "Sofia"
click at [364, 298] on div "Prospect: [PERSON_NAME] Property: [GEOGRAPHIC_DATA]" at bounding box center [560, 297] width 551 height 33
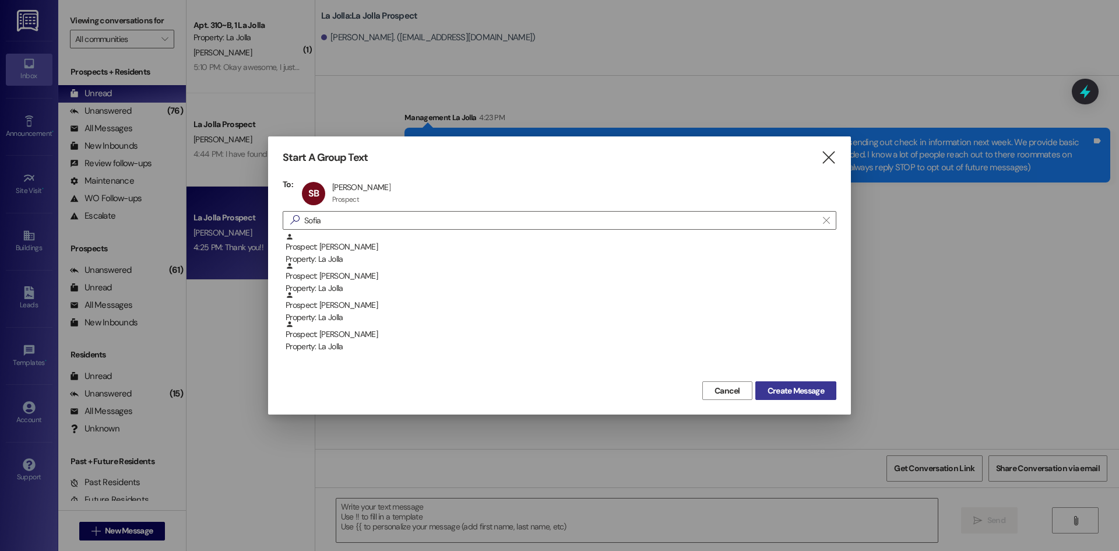
click at [823, 387] on span "Create Message" at bounding box center [795, 390] width 57 height 12
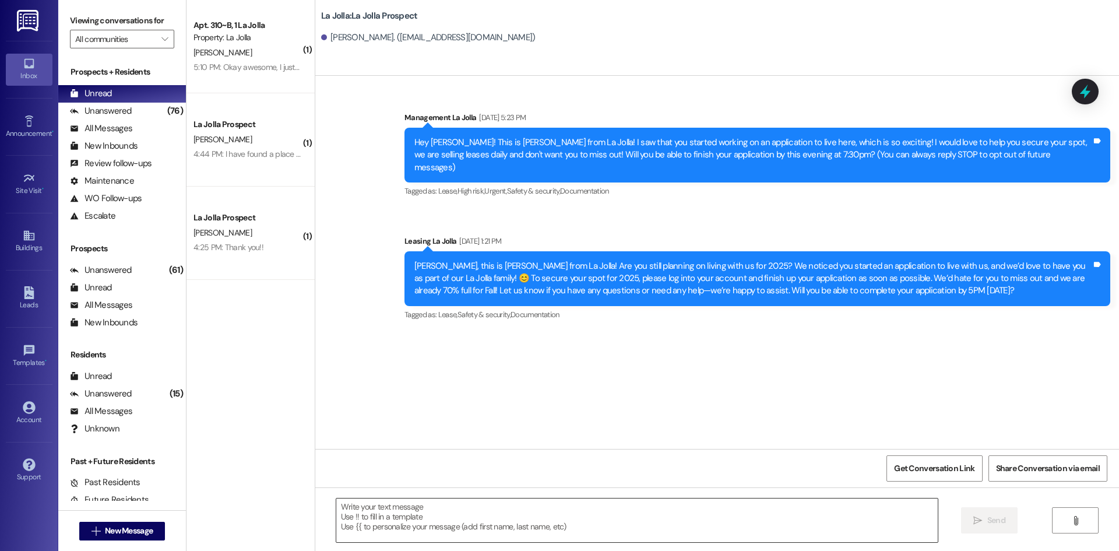
click at [440, 502] on textarea at bounding box center [636, 520] width 601 height 44
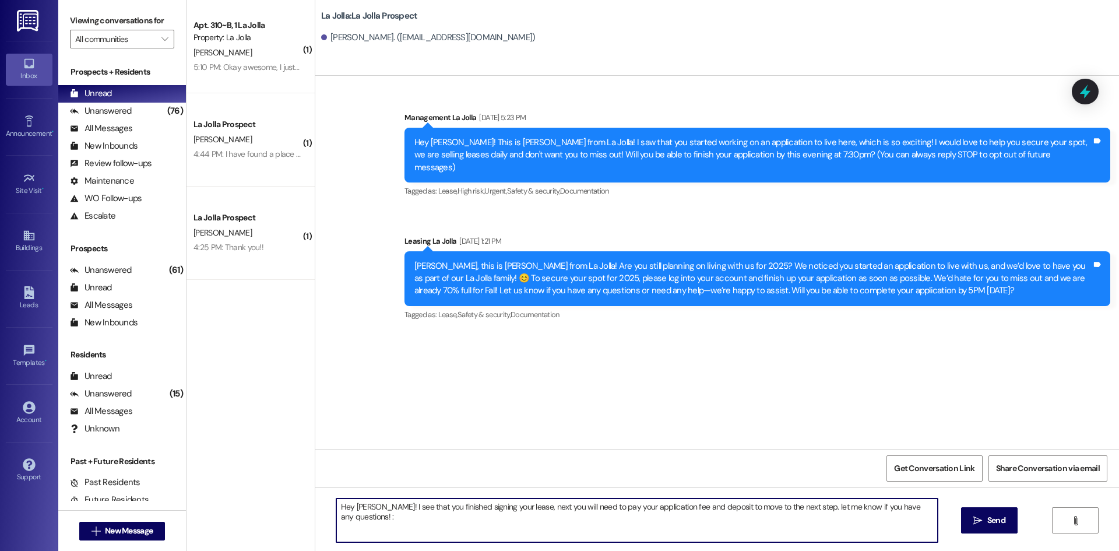
type textarea "Hey [PERSON_NAME]! I see that you finished signing your lease, next you will ne…"
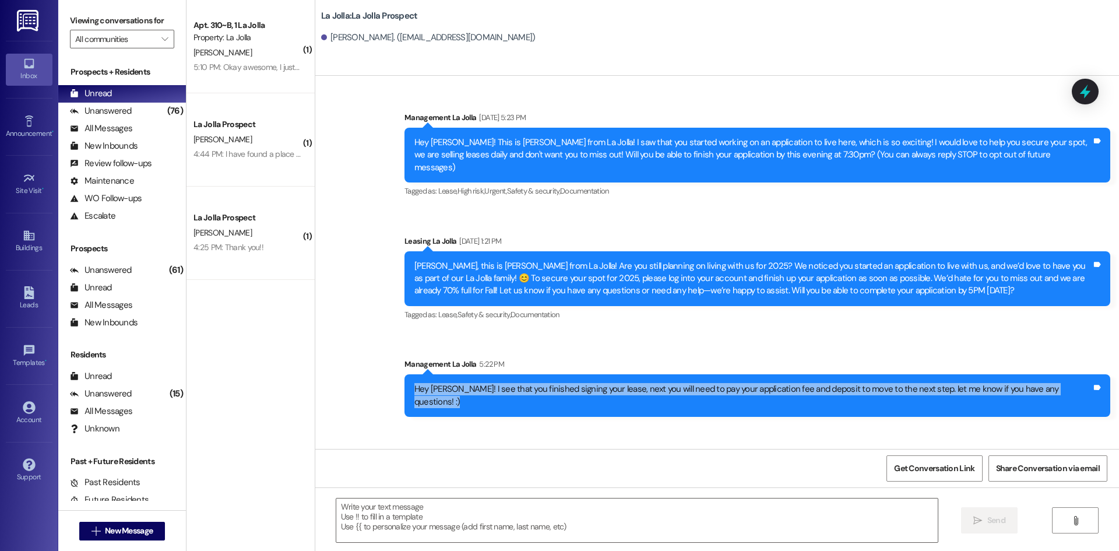
drag, startPoint x: 460, startPoint y: 378, endPoint x: 1118, endPoint y: 373, distance: 658.3
click at [1118, 373] on div "Sent via SMS Management La Jolla 5:22 PM Hey [PERSON_NAME]! I see that you fini…" at bounding box center [757, 387] width 723 height 76
copy div "Hey [PERSON_NAME]! I see that you finished signing your lease, next you will ne…"
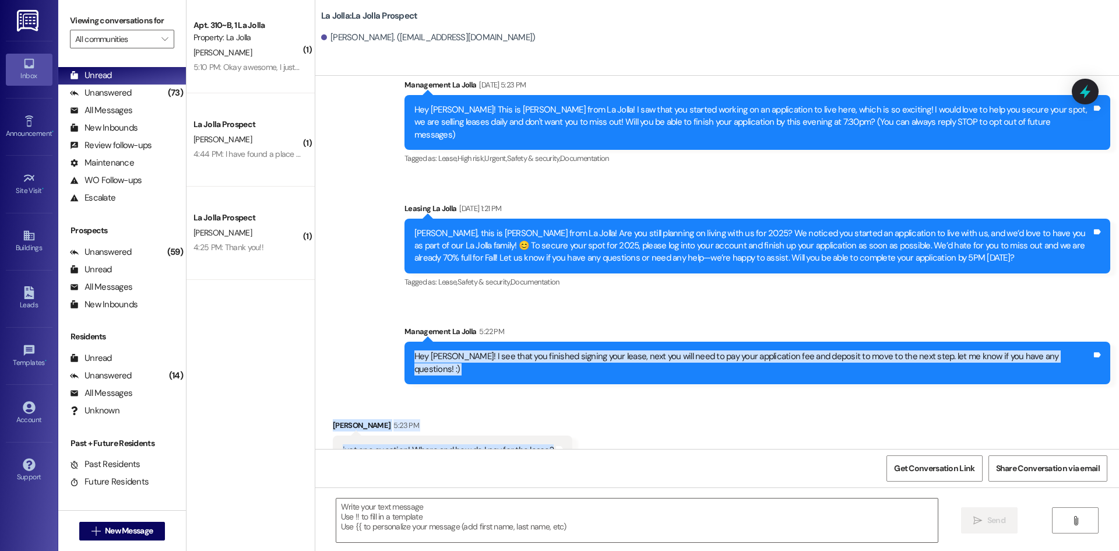
scroll to position [26, 0]
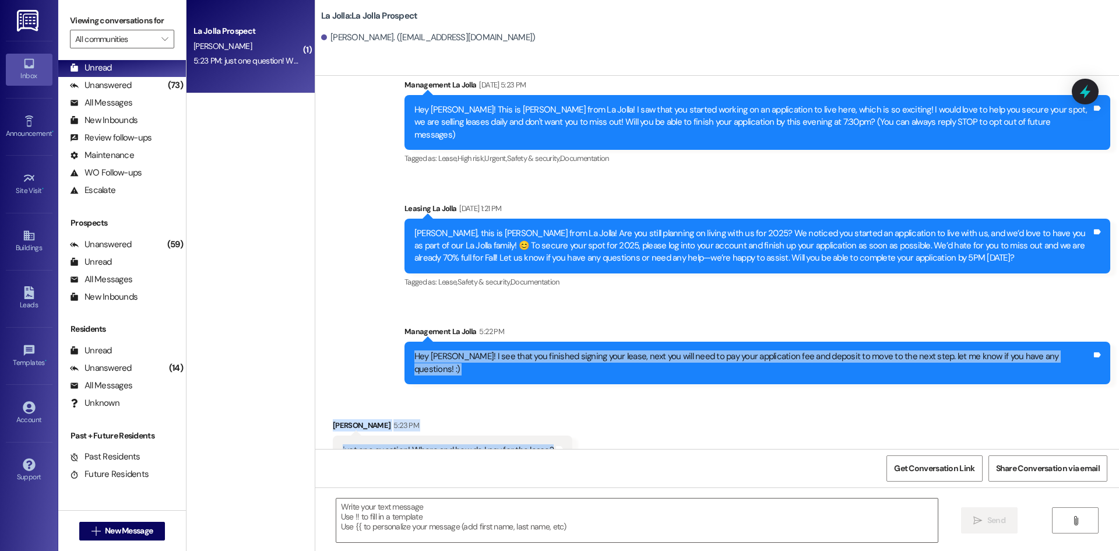
click at [563, 410] on div "Received via SMS [PERSON_NAME] 5:23 PM just one question! Where and how do I pa…" at bounding box center [452, 442] width 257 height 64
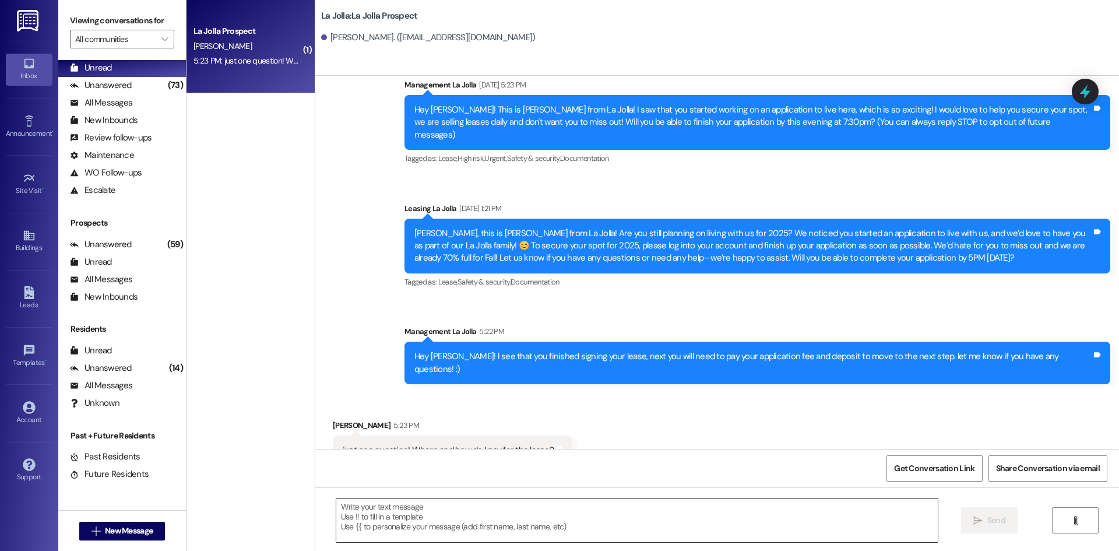
click at [447, 532] on textarea at bounding box center [636, 520] width 601 height 44
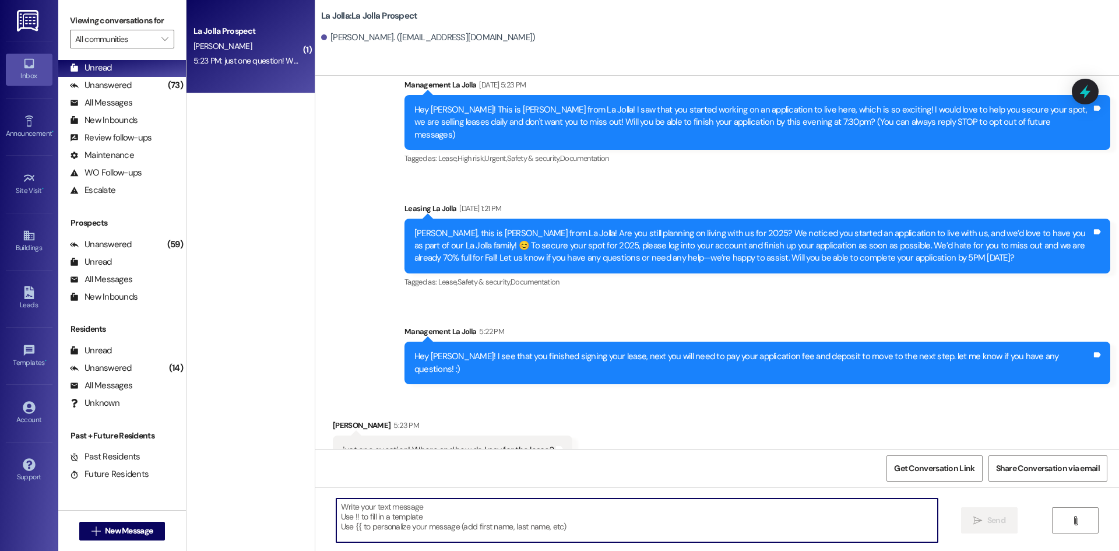
paste textarea "[URL][DOMAIN_NAME]"
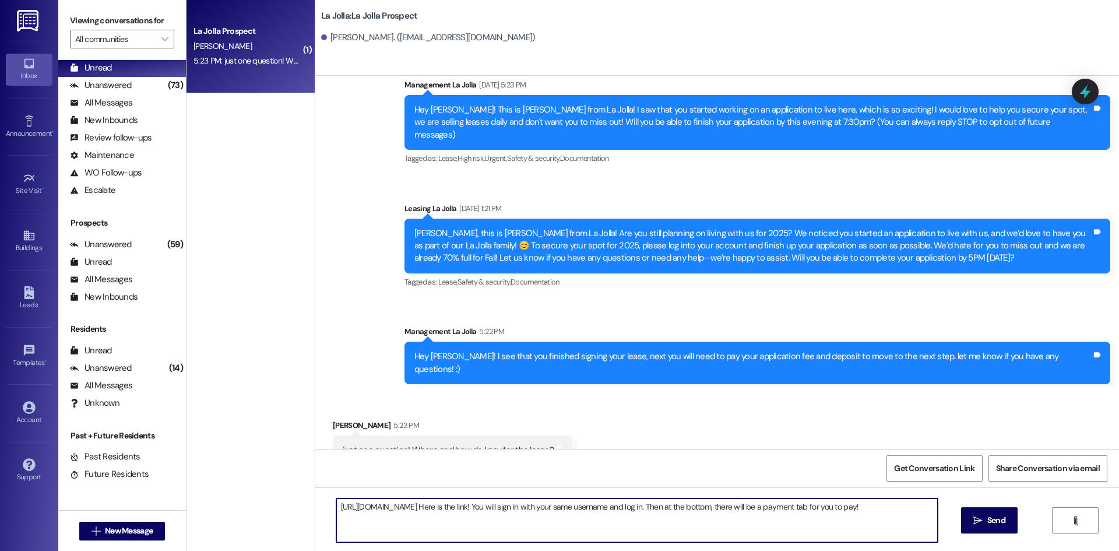
type textarea "[URL][DOMAIN_NAME] Here is the link! You will sign in with your same username a…"
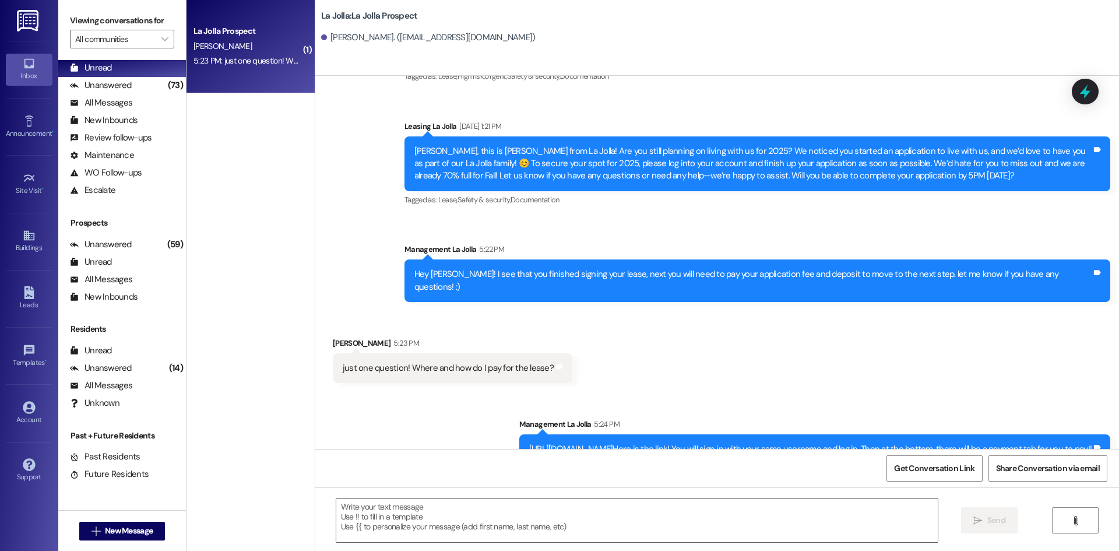
scroll to position [195, 0]
